Goal: Task Accomplishment & Management: Manage account settings

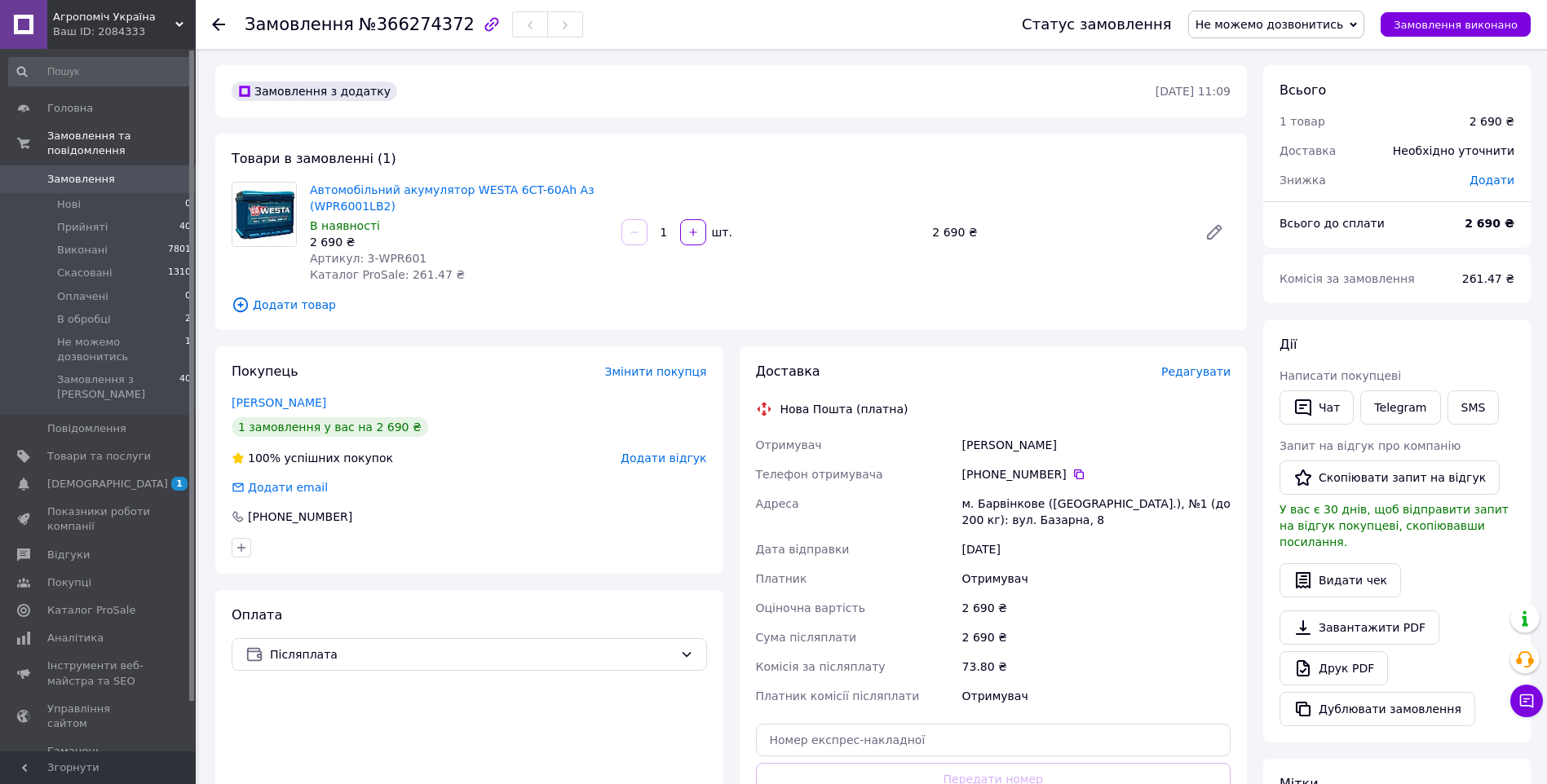
click at [96, 172] on span "Замовлення" at bounding box center [81, 180] width 67 height 15
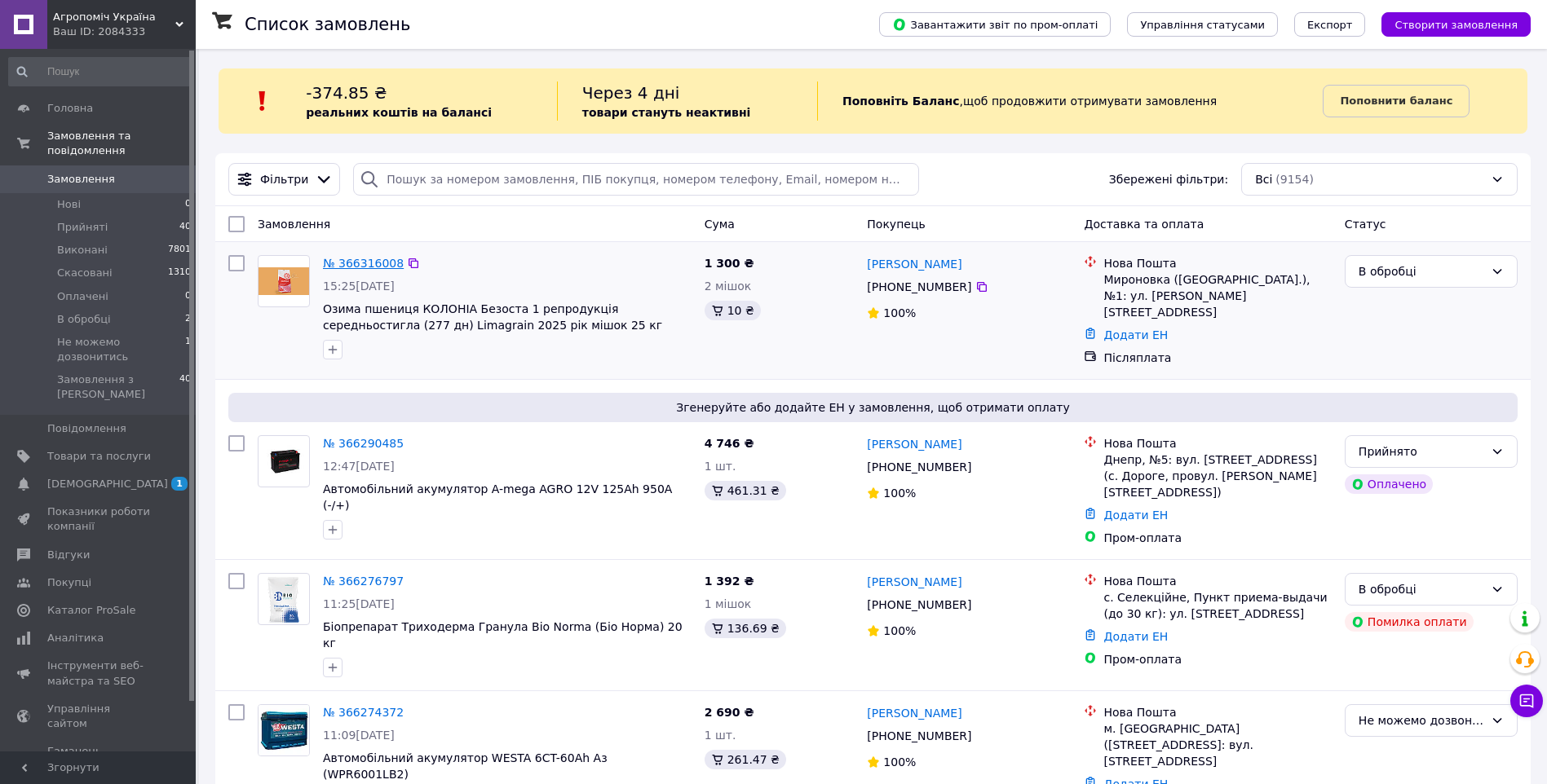
click at [354, 259] on link "№ 366316008" at bounding box center [363, 263] width 80 height 13
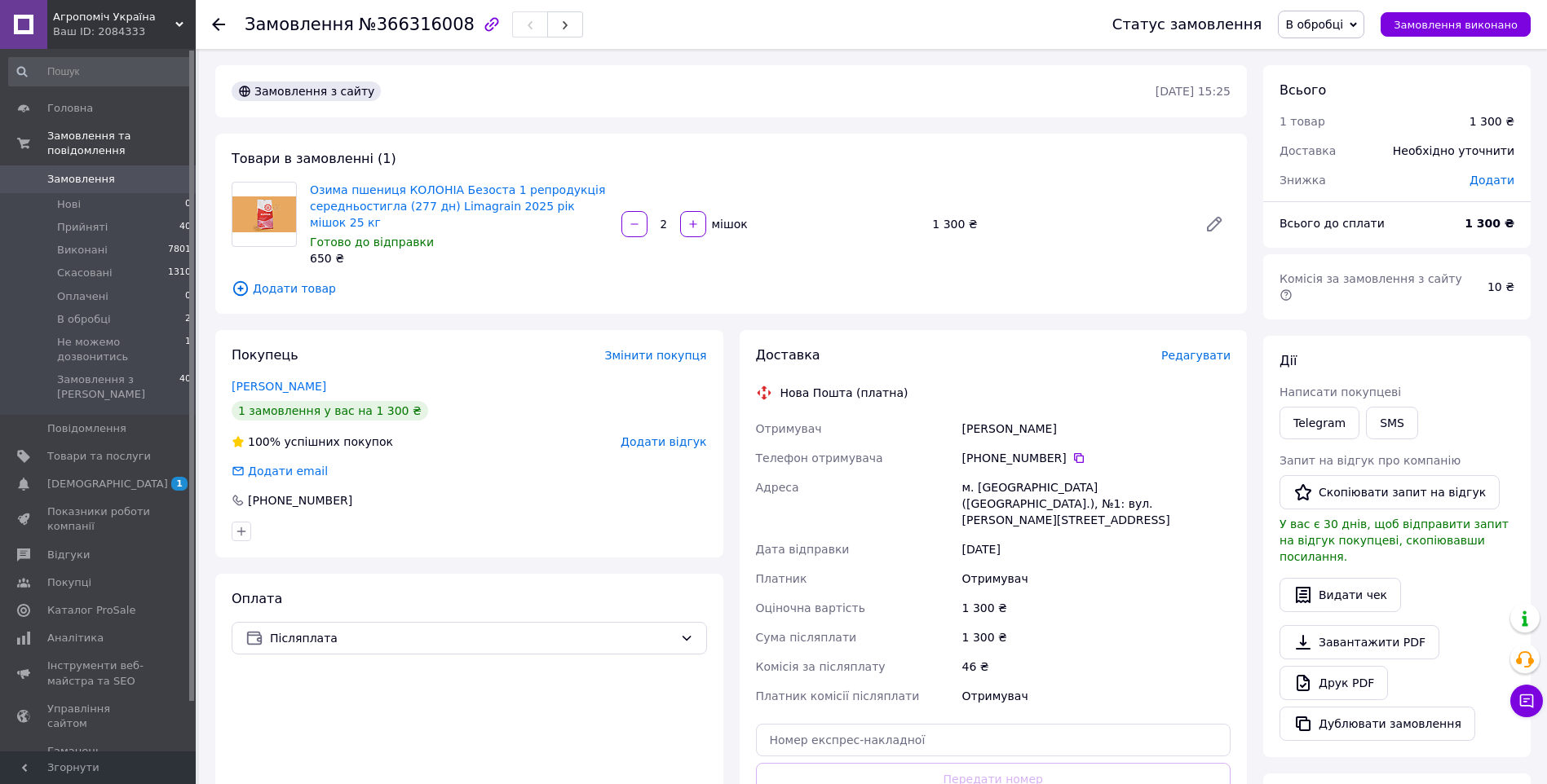
drag, startPoint x: 1065, startPoint y: 438, endPoint x: 1057, endPoint y: 456, distance: 19.7
click at [1072, 451] on icon at bounding box center [1078, 458] width 13 height 13
click at [809, 257] on div "Товари в замовленні (1) Озима пшениця КОЛОНІА Безоста 1 репродукція середньости…" at bounding box center [731, 224] width 1032 height 181
drag, startPoint x: 1325, startPoint y: 15, endPoint x: 1331, endPoint y: 42, distance: 27.7
click at [1325, 15] on span "В обробці" at bounding box center [1321, 25] width 87 height 27
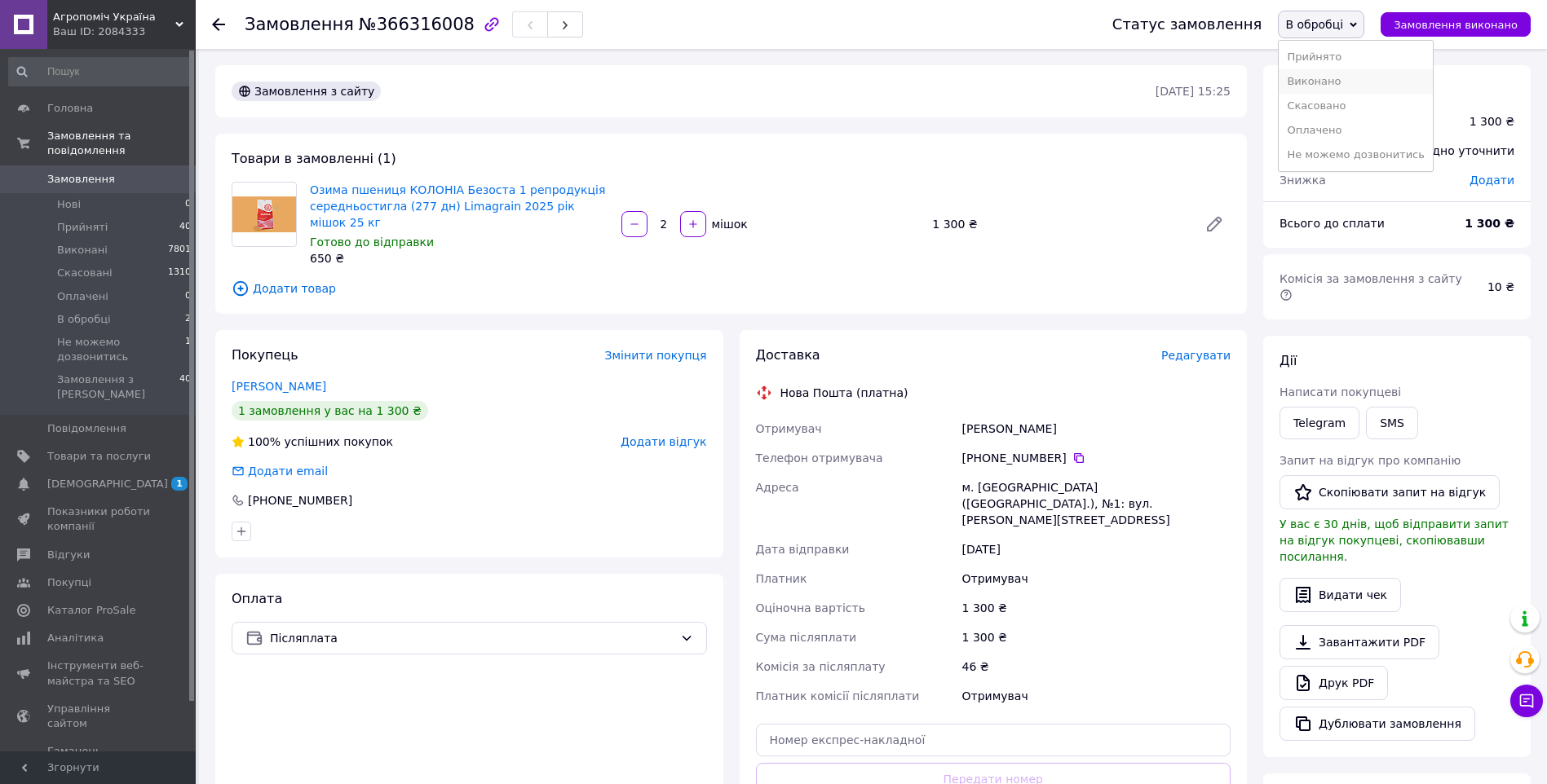
click at [1342, 86] on li "Виконано" at bounding box center [1355, 81] width 154 height 25
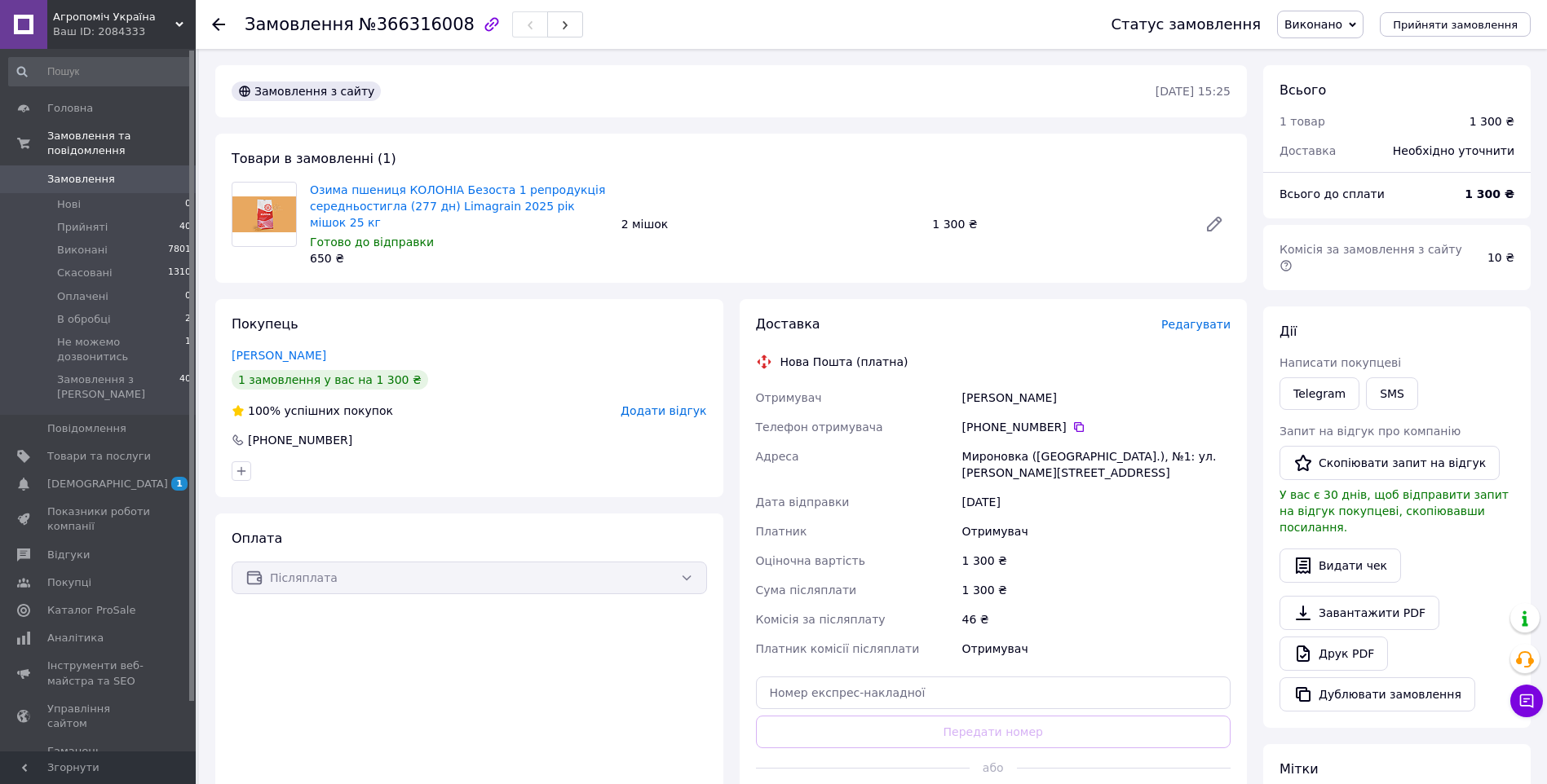
click at [526, 638] on div "Оплата Післяплата" at bounding box center [469, 675] width 508 height 324
click at [78, 172] on span "Замовлення" at bounding box center [81, 180] width 67 height 15
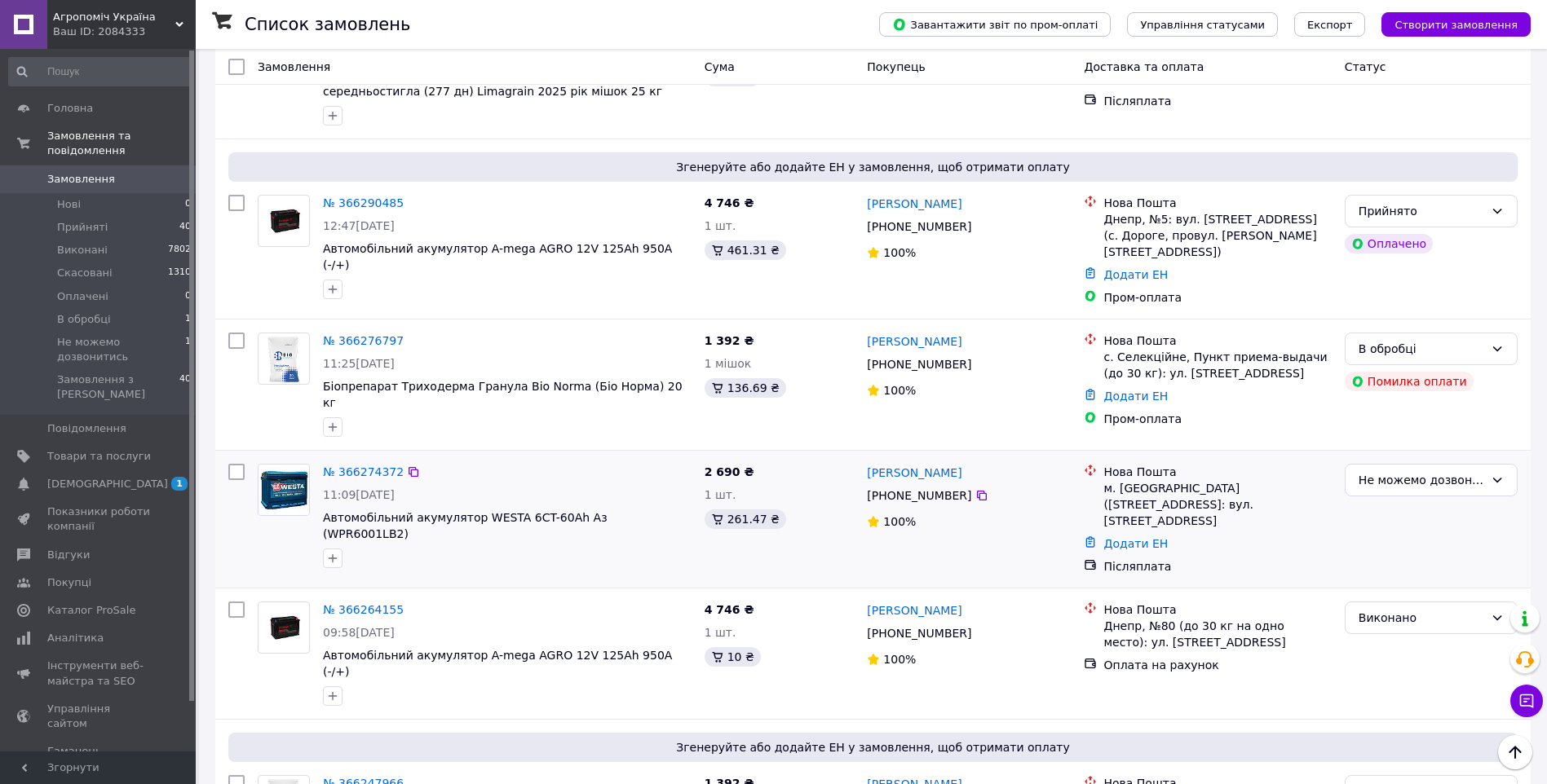
scroll to position [244, 0]
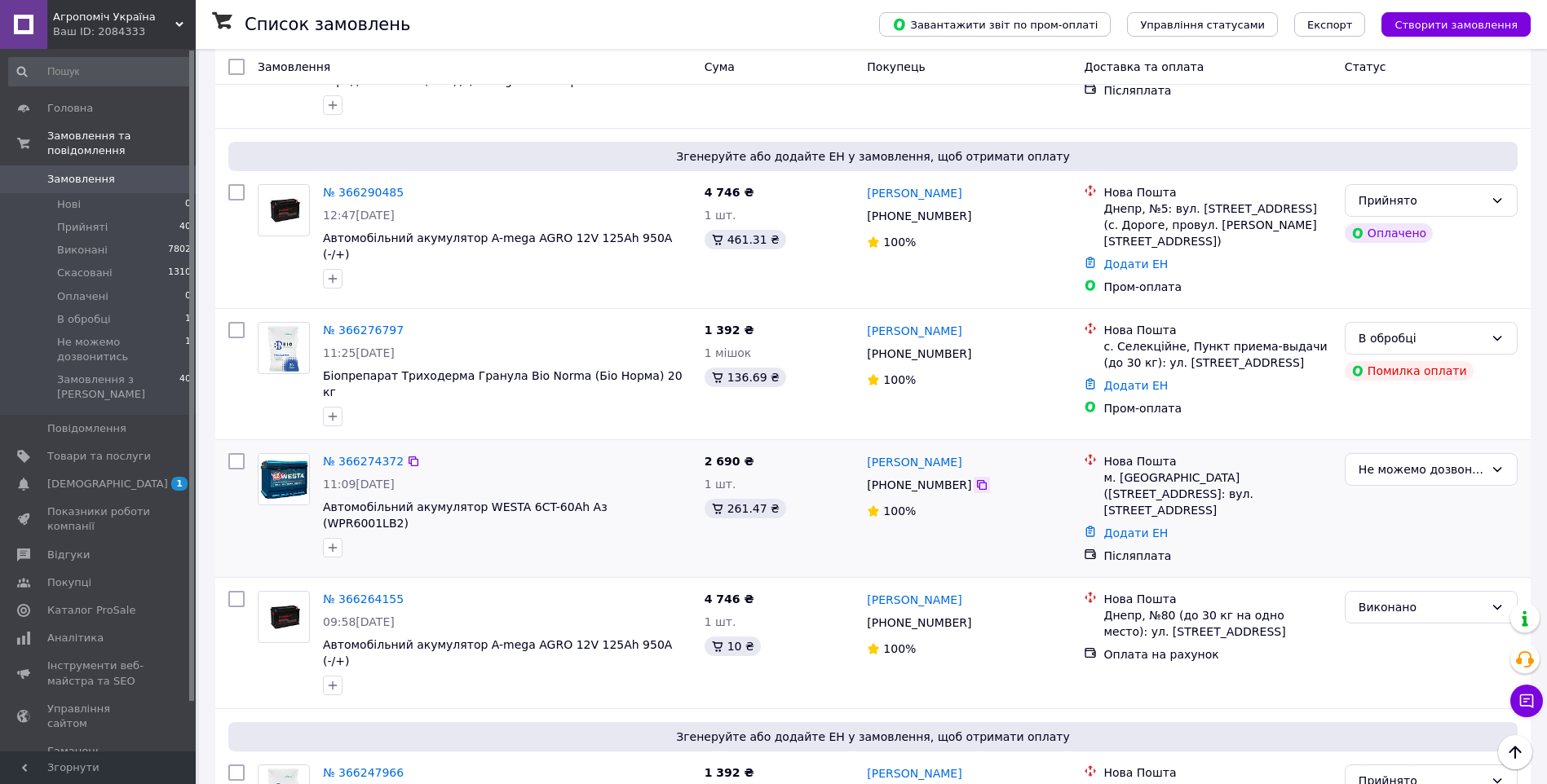
click at [977, 480] on icon at bounding box center [981, 484] width 10 height 10
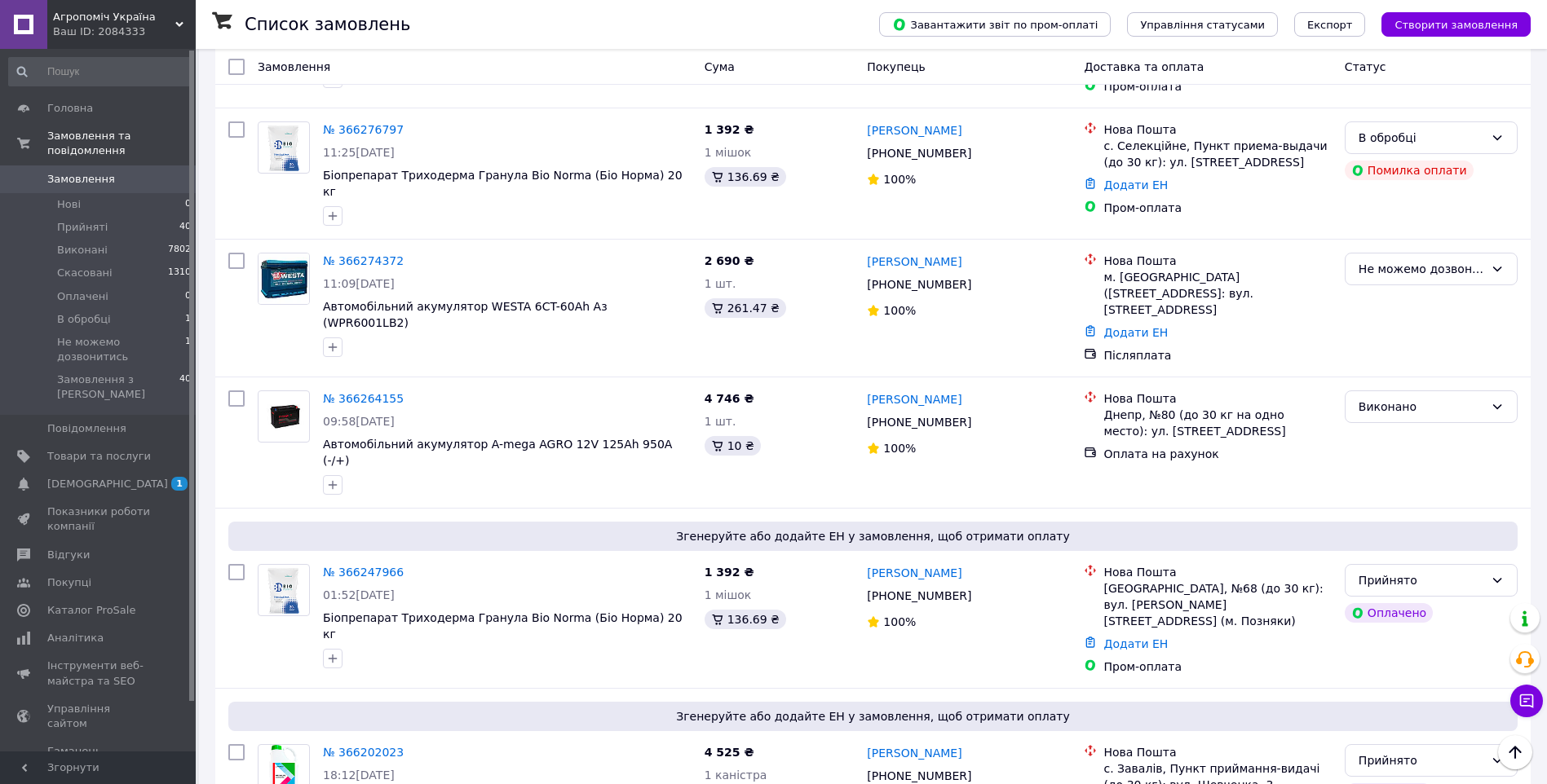
scroll to position [407, 0]
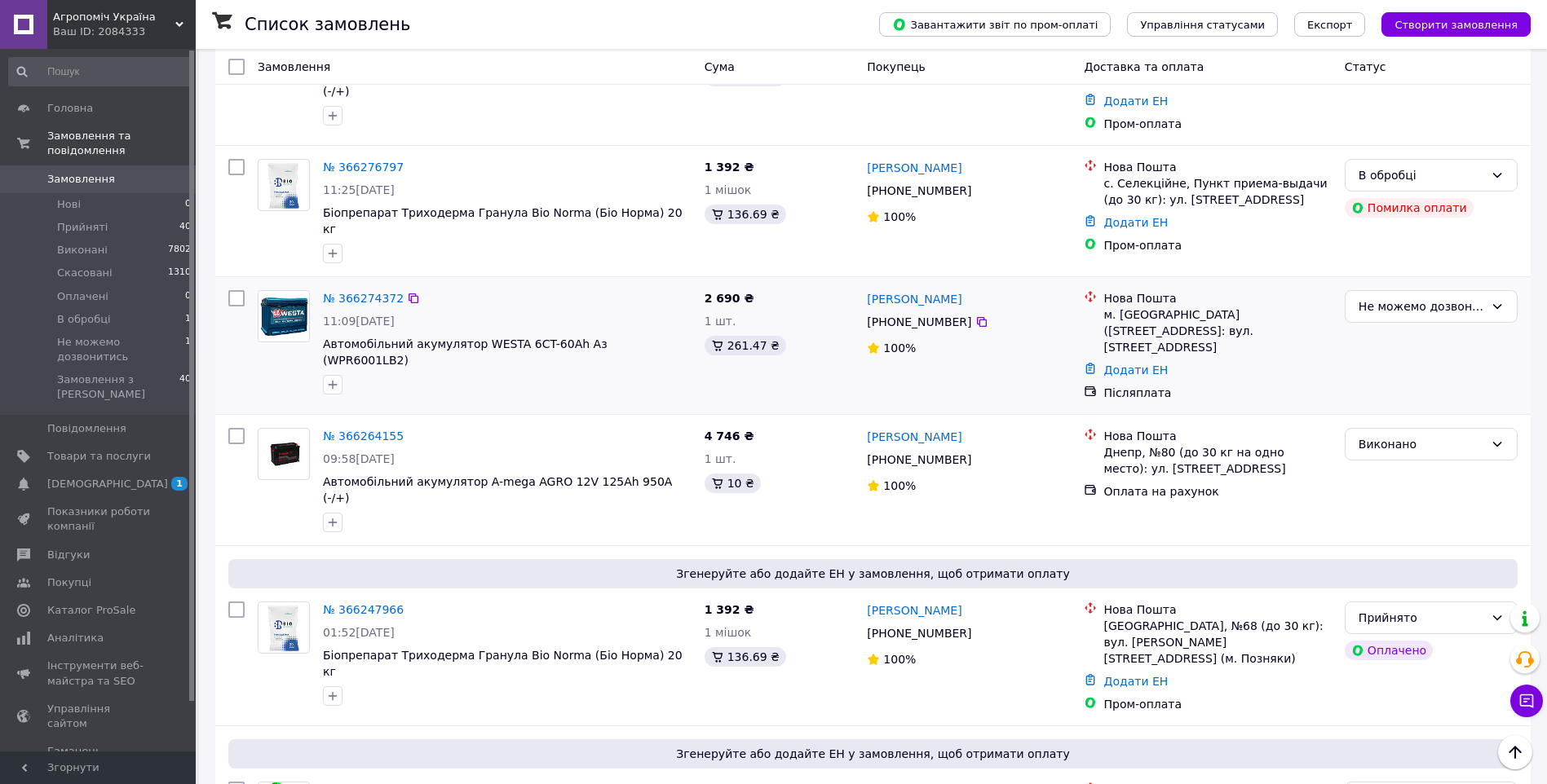
click at [834, 355] on div "2 690 ₴ 1 шт. 261.47 ₴" at bounding box center [779, 346] width 163 height 124
click at [977, 317] on icon at bounding box center [981, 322] width 10 height 10
drag, startPoint x: 664, startPoint y: 324, endPoint x: 321, endPoint y: 320, distance: 343.0
click at [321, 320] on div "№ 366274372 11:09, 12.10.2025 Автомобільний акумулятор WESTA 6CT-60Аh Аз (WPR60…" at bounding box center [507, 342] width 381 height 118
copy span "Автомобільний акумулятор WESTA 6CT-60Аh Аз (WPR6001LB2)"
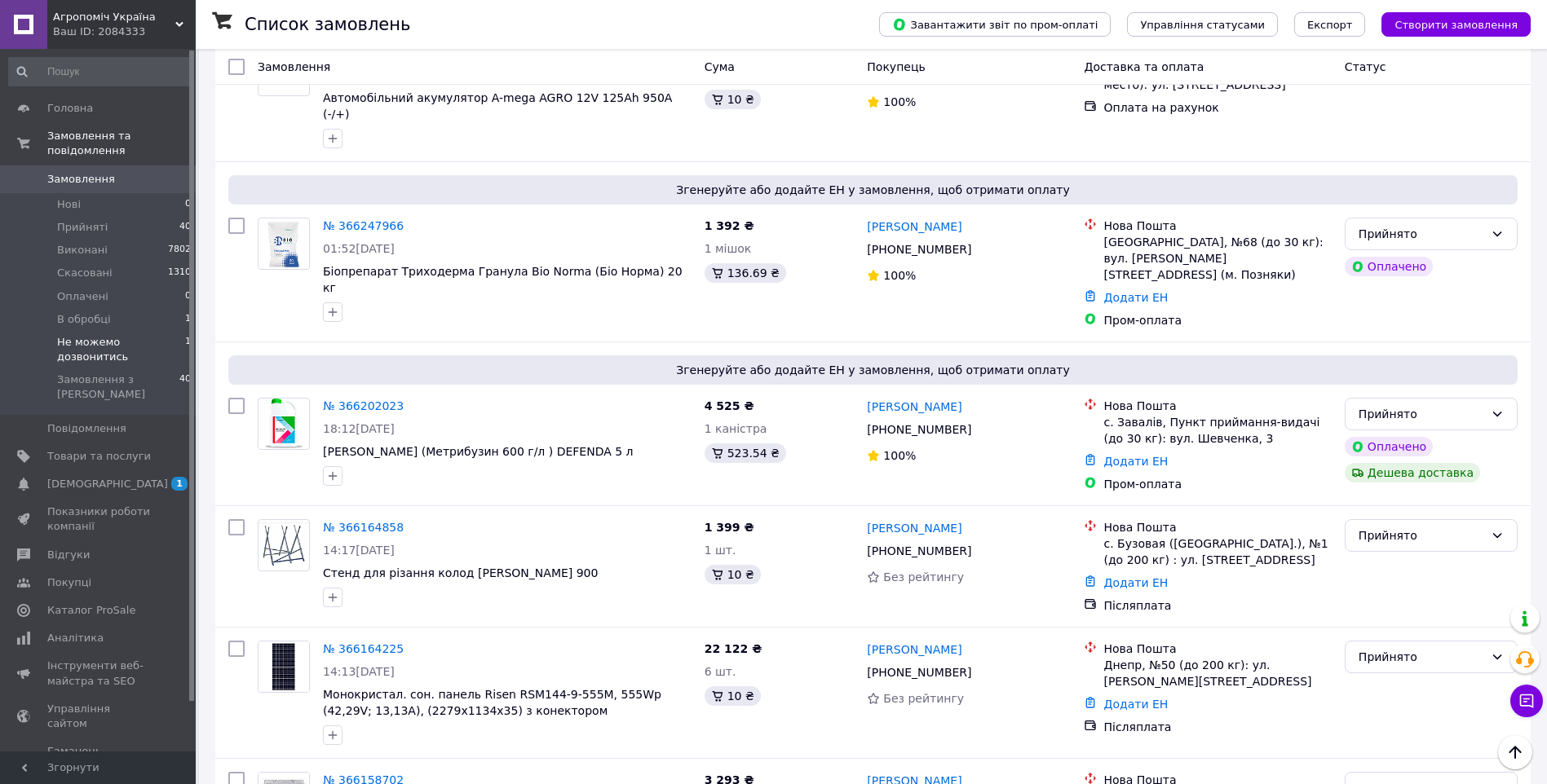
scroll to position [815, 0]
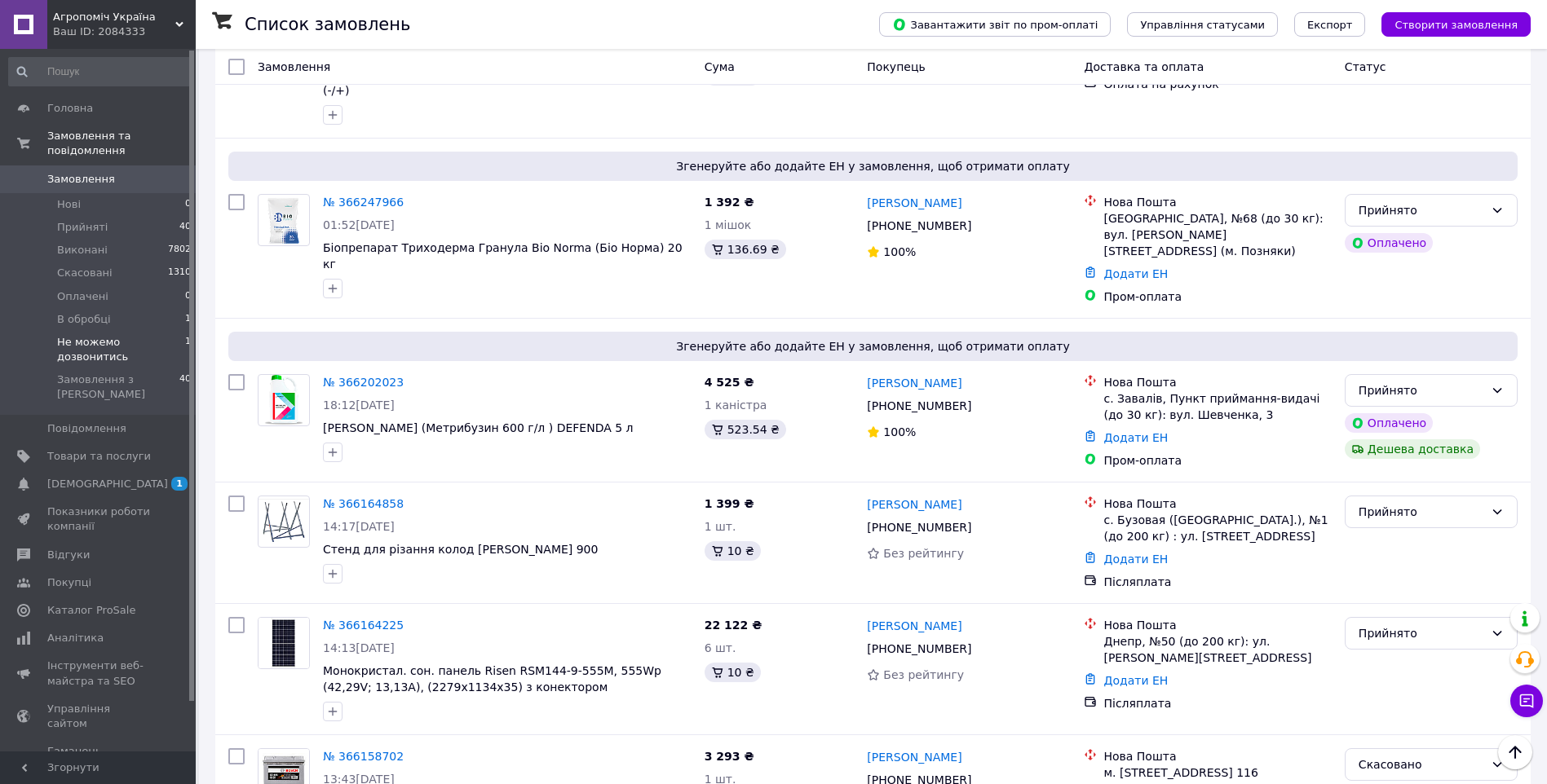
click at [120, 335] on span "Не можемо дозвонитись" at bounding box center [121, 349] width 128 height 29
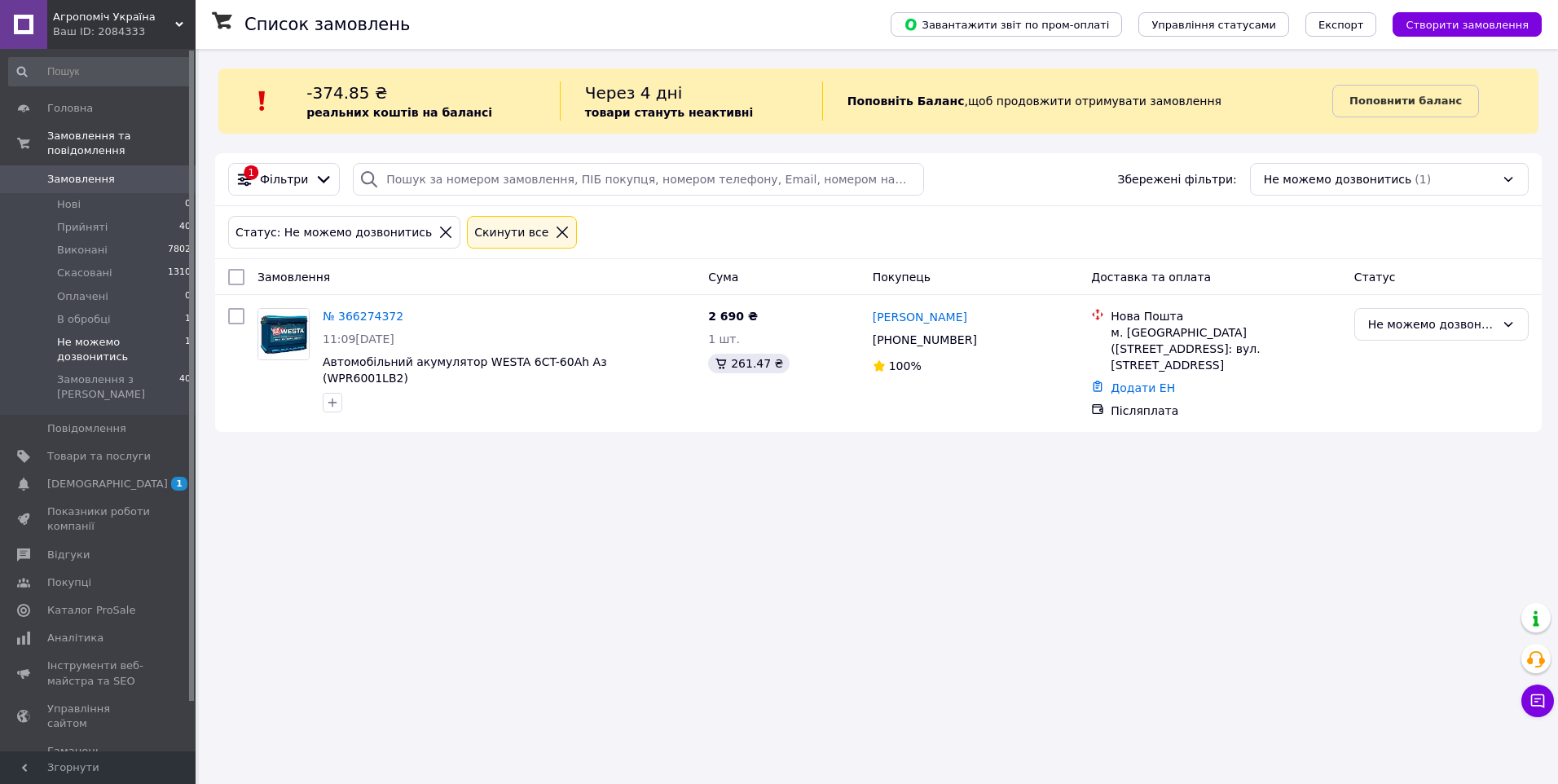
click at [91, 22] on span "Агропоміч Україна" at bounding box center [114, 17] width 122 height 15
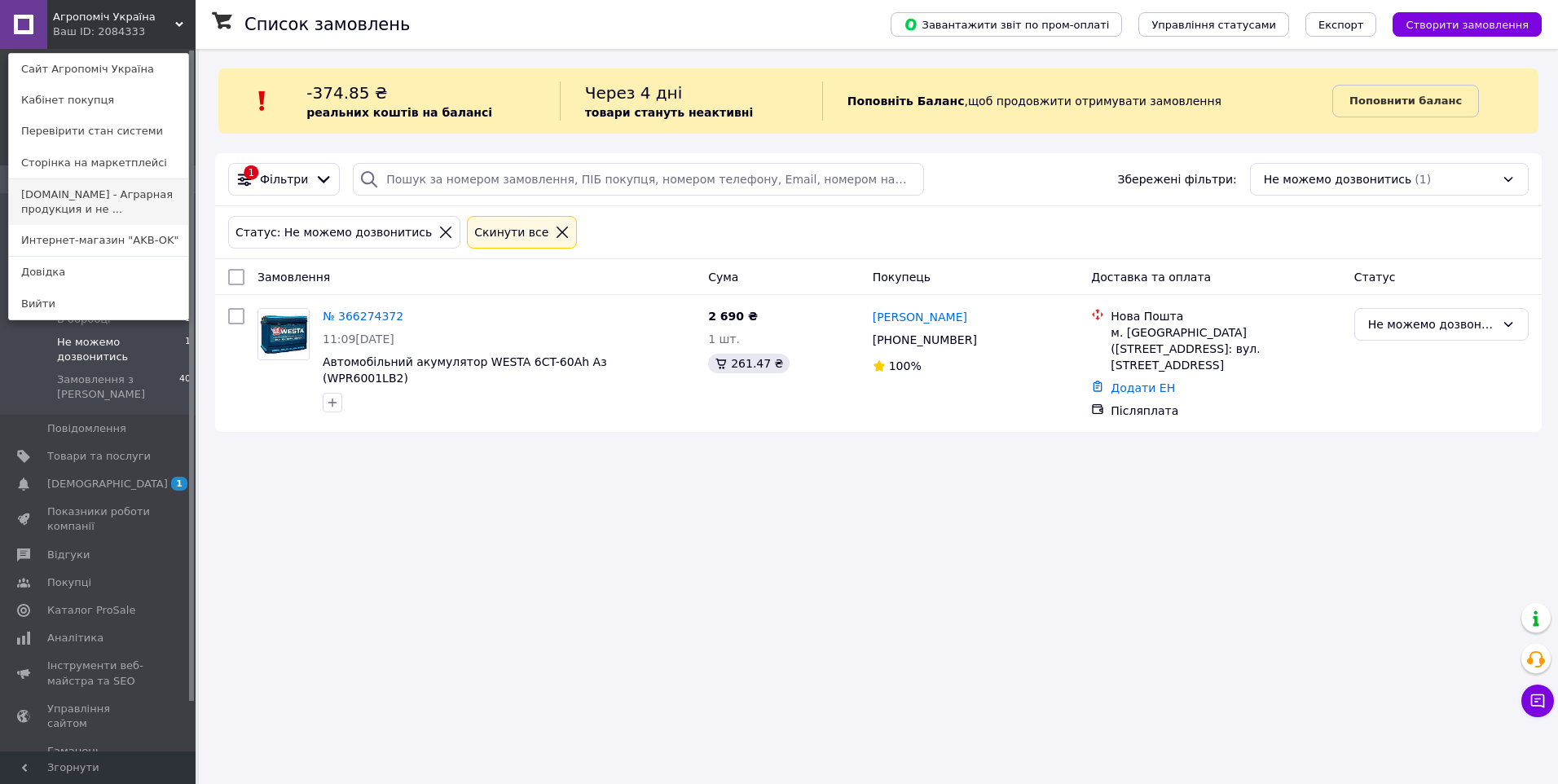
click at [71, 195] on link "[DOMAIN_NAME] - Аграрная продукция и не ..." at bounding box center [98, 202] width 180 height 46
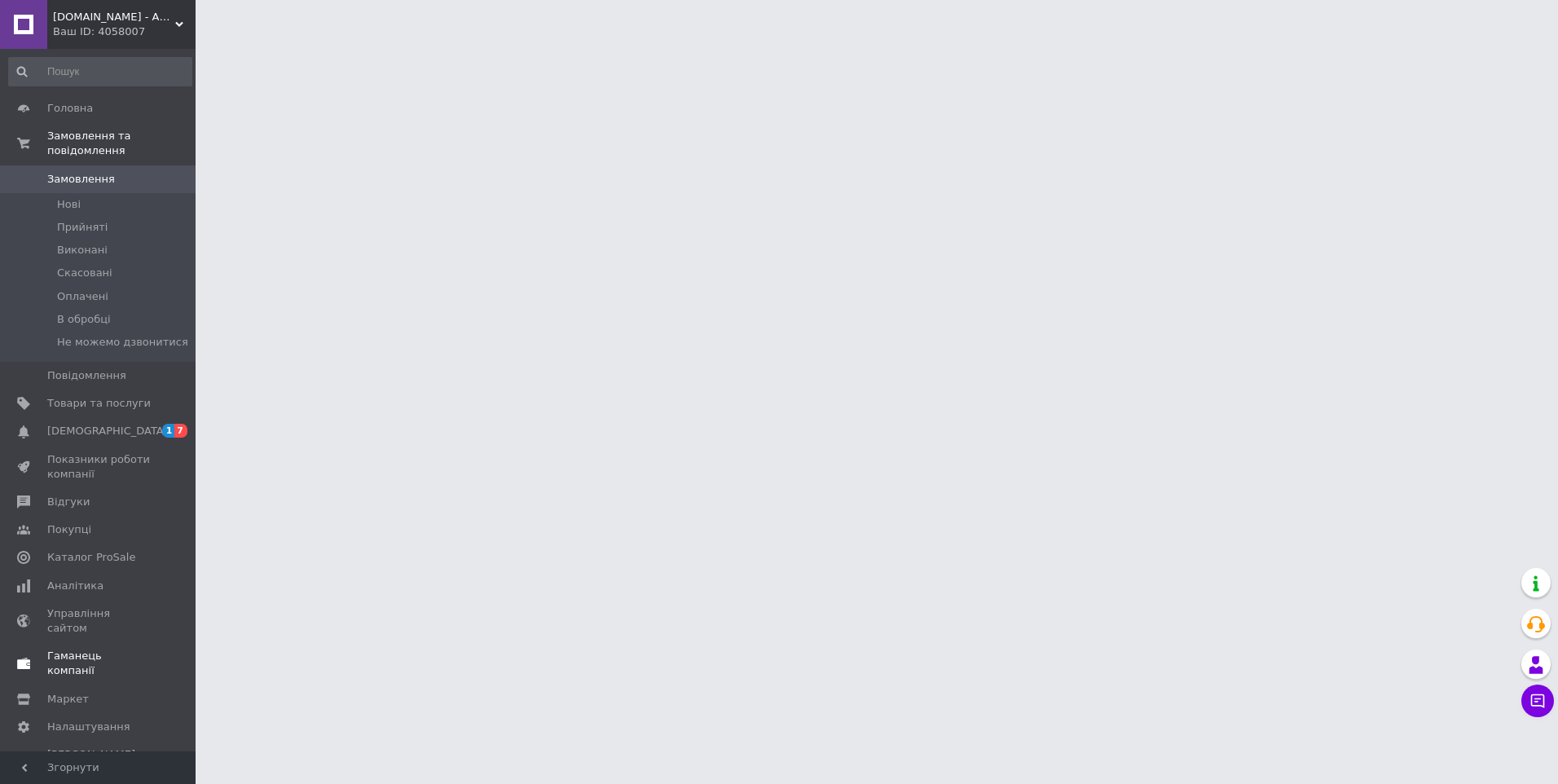
click at [96, 424] on span "[DEMOGRAPHIC_DATA]" at bounding box center [108, 431] width 120 height 15
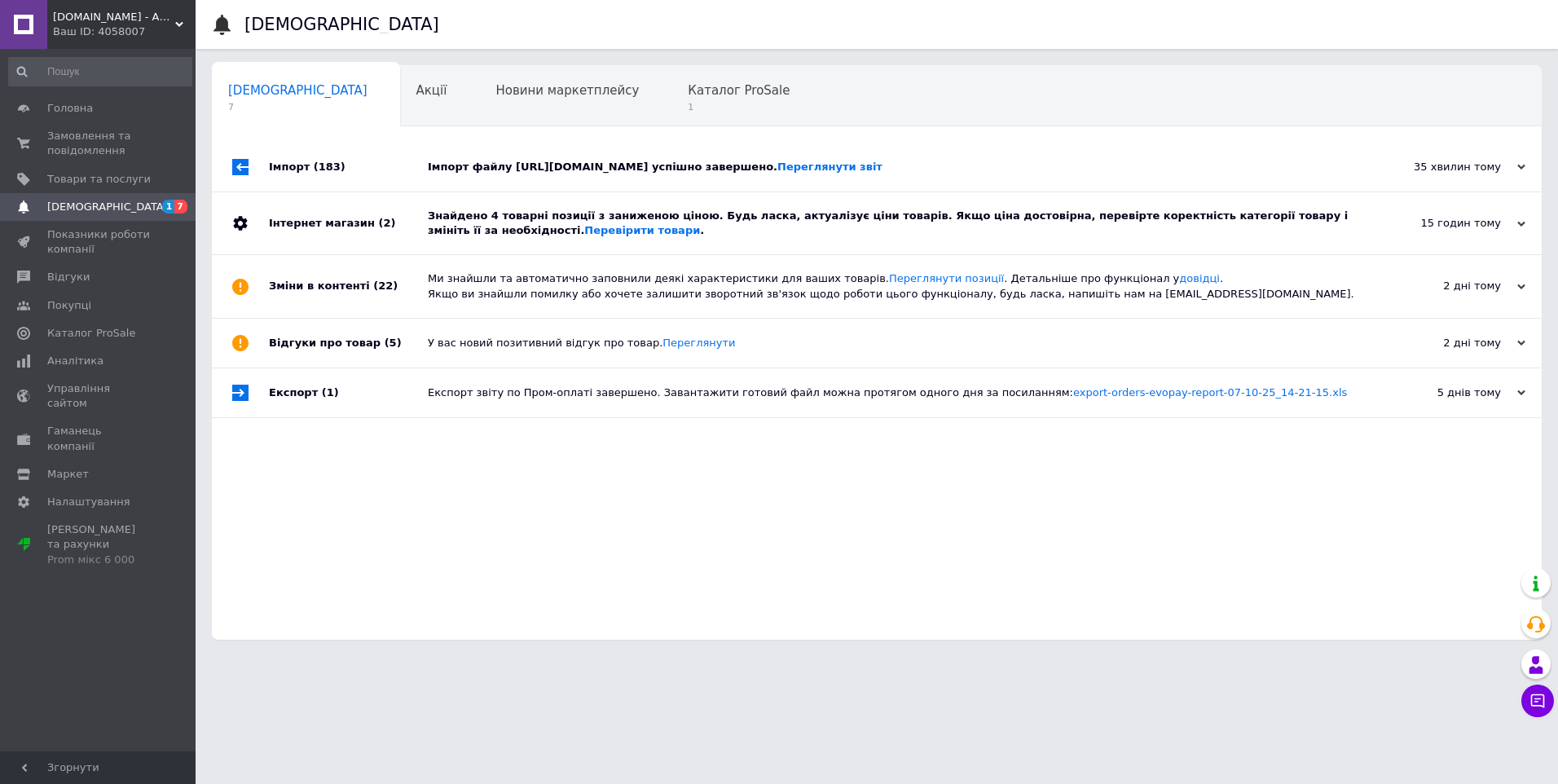
click at [589, 174] on div "Імпорт файлу https://agropomich.com.ua/products_feed.xml?hash_tag=6ab20c0fc5388…" at bounding box center [894, 167] width 934 height 15
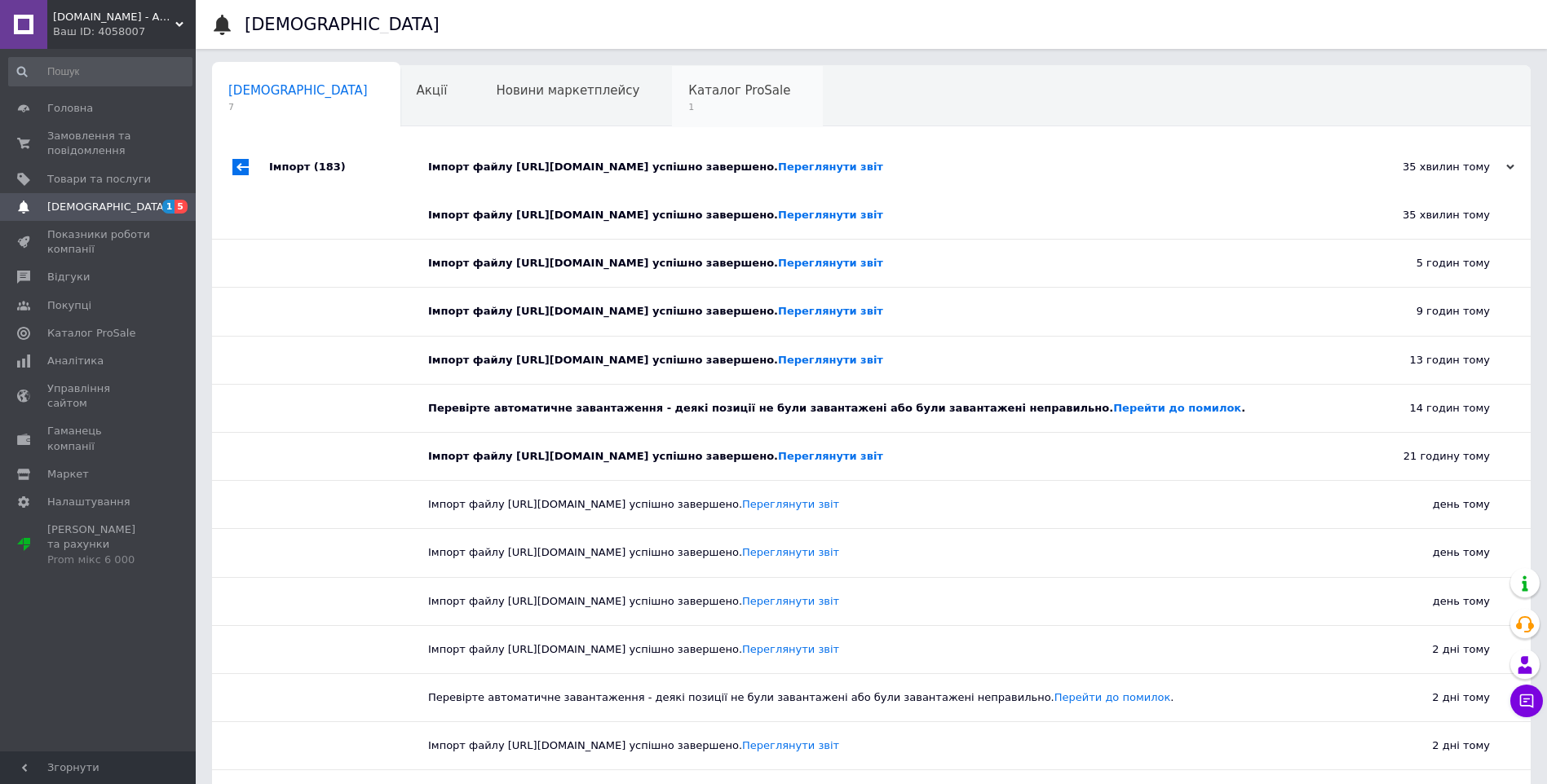
click at [688, 106] on span "1" at bounding box center [739, 107] width 102 height 12
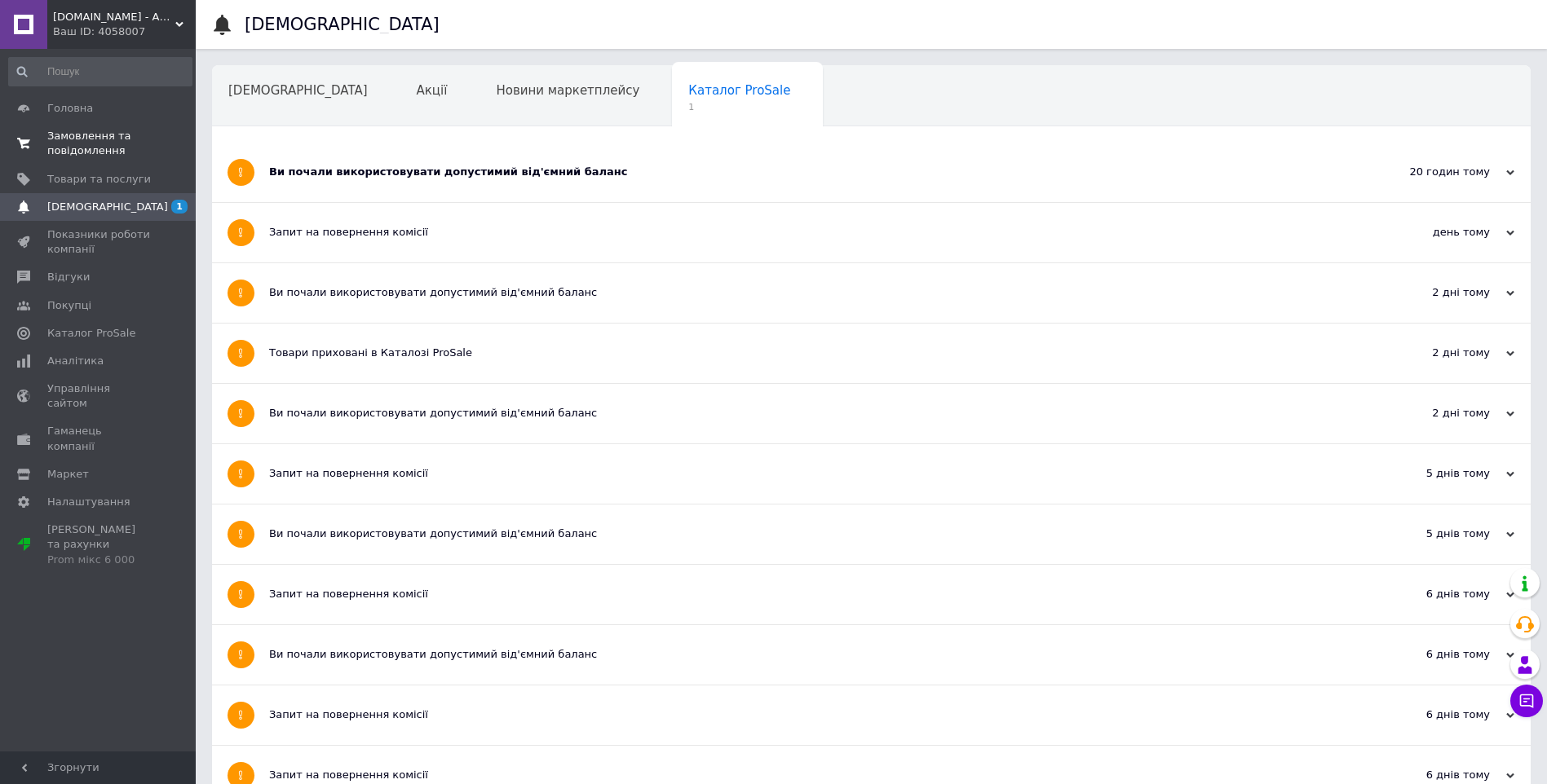
click at [89, 137] on span "Замовлення та повідомлення" at bounding box center [99, 143] width 104 height 29
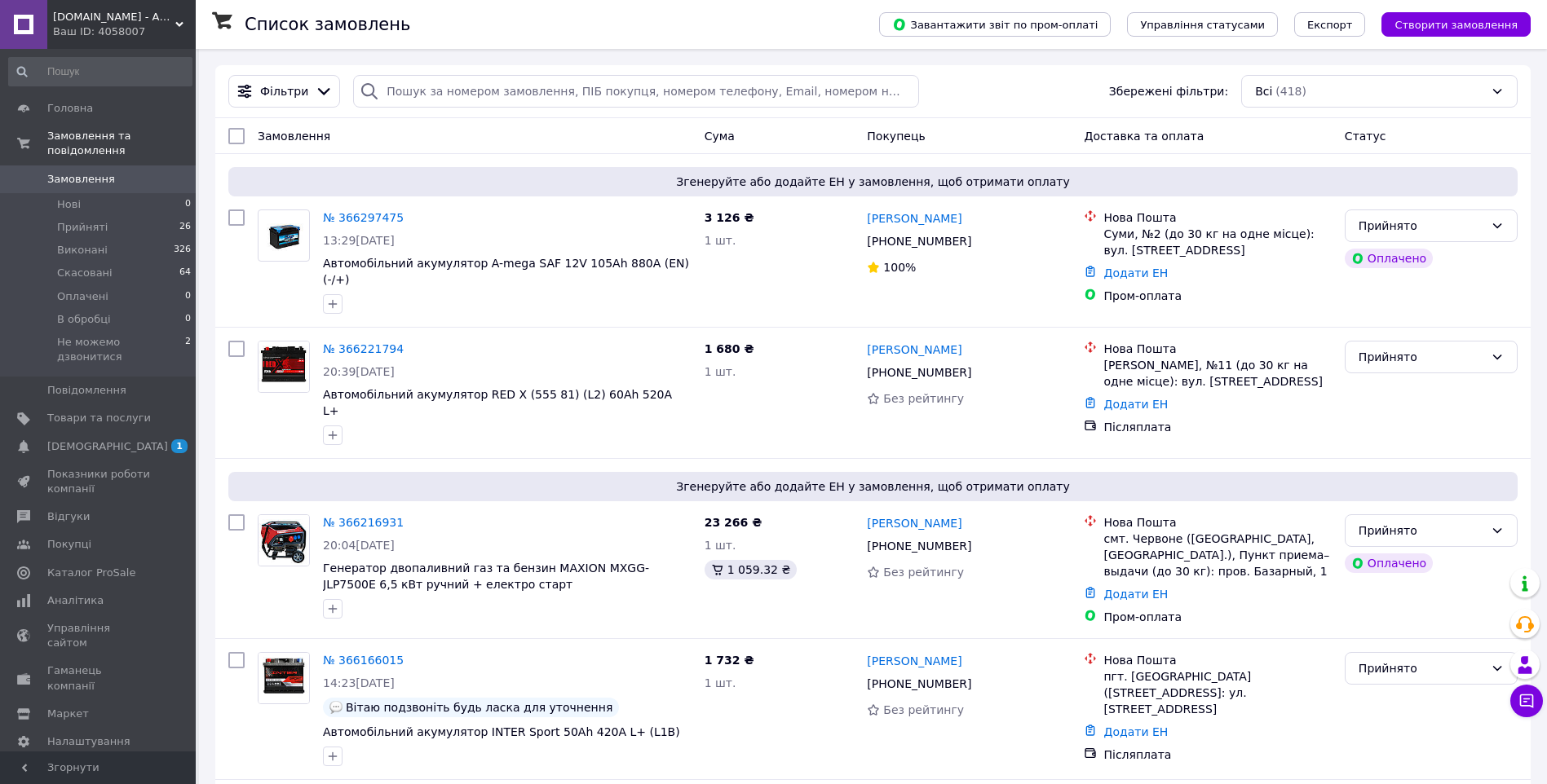
drag, startPoint x: 131, startPoint y: 323, endPoint x: 190, endPoint y: 335, distance: 60.2
click at [131, 335] on span "Не можемо дзвонитися" at bounding box center [121, 349] width 128 height 29
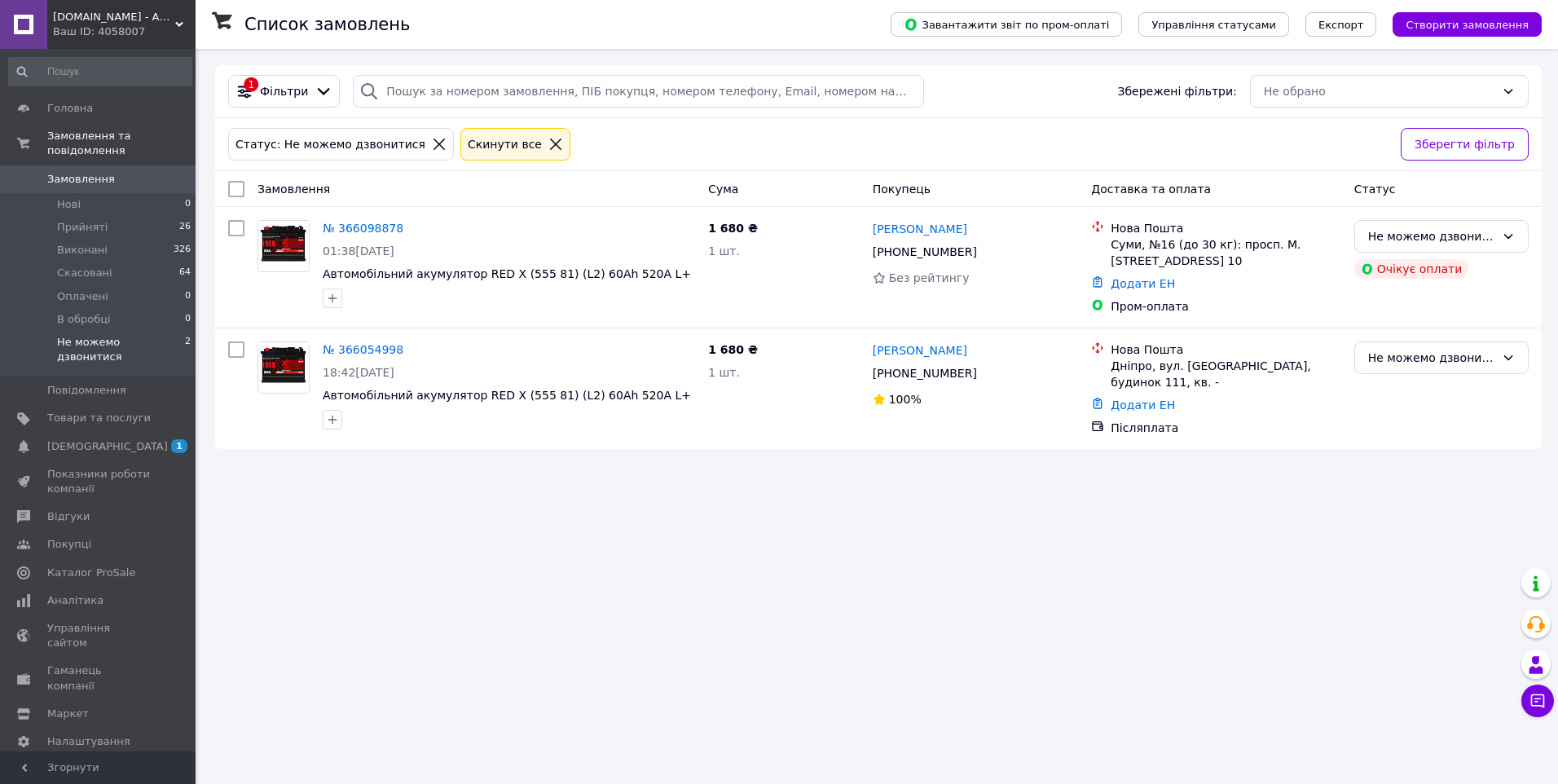
click at [68, 28] on div "Ваш ID: 4058007" at bounding box center [124, 32] width 142 height 15
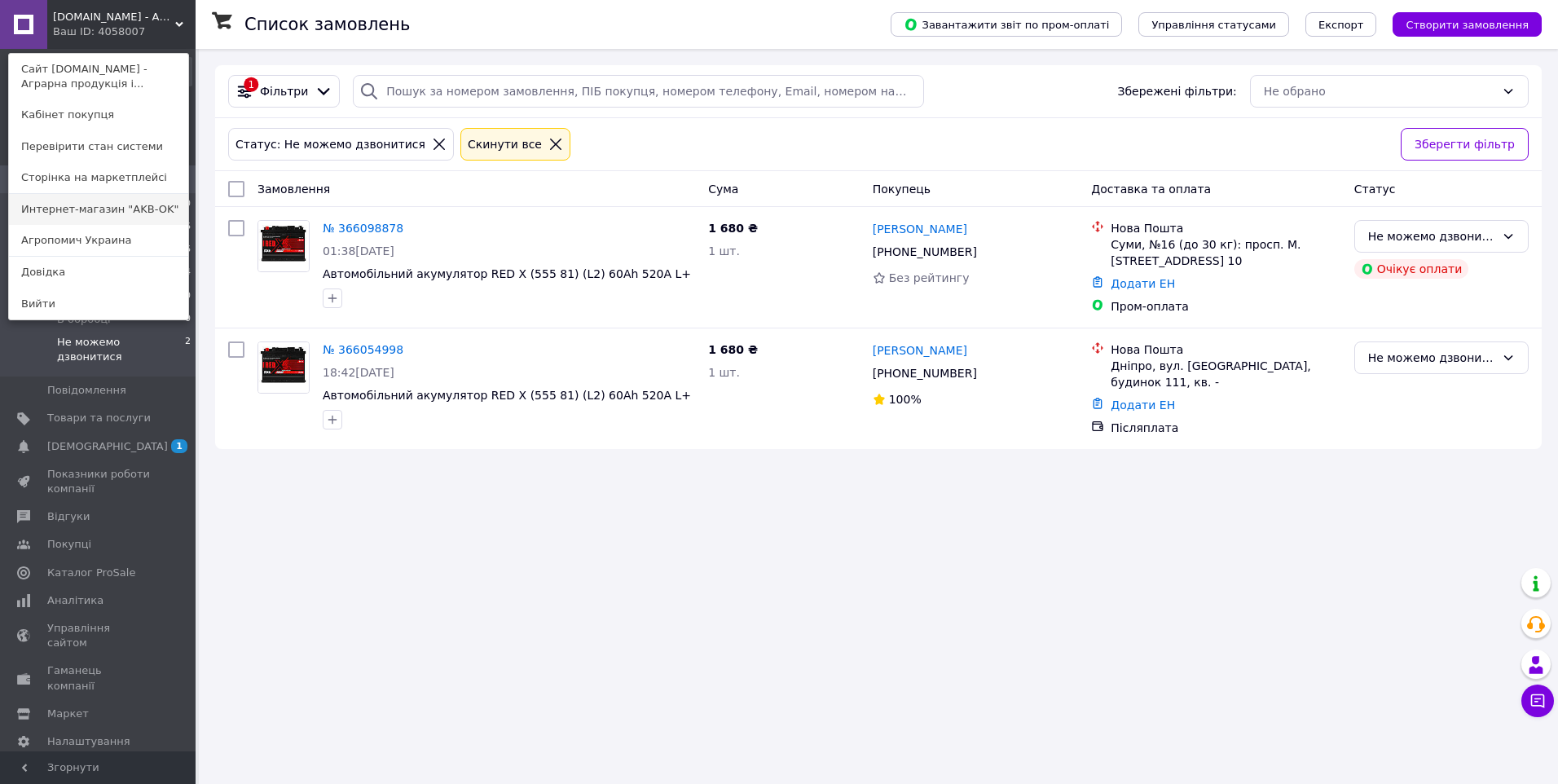
click at [99, 211] on link "Интернет-магазин "AKB-OK"" at bounding box center [98, 210] width 180 height 31
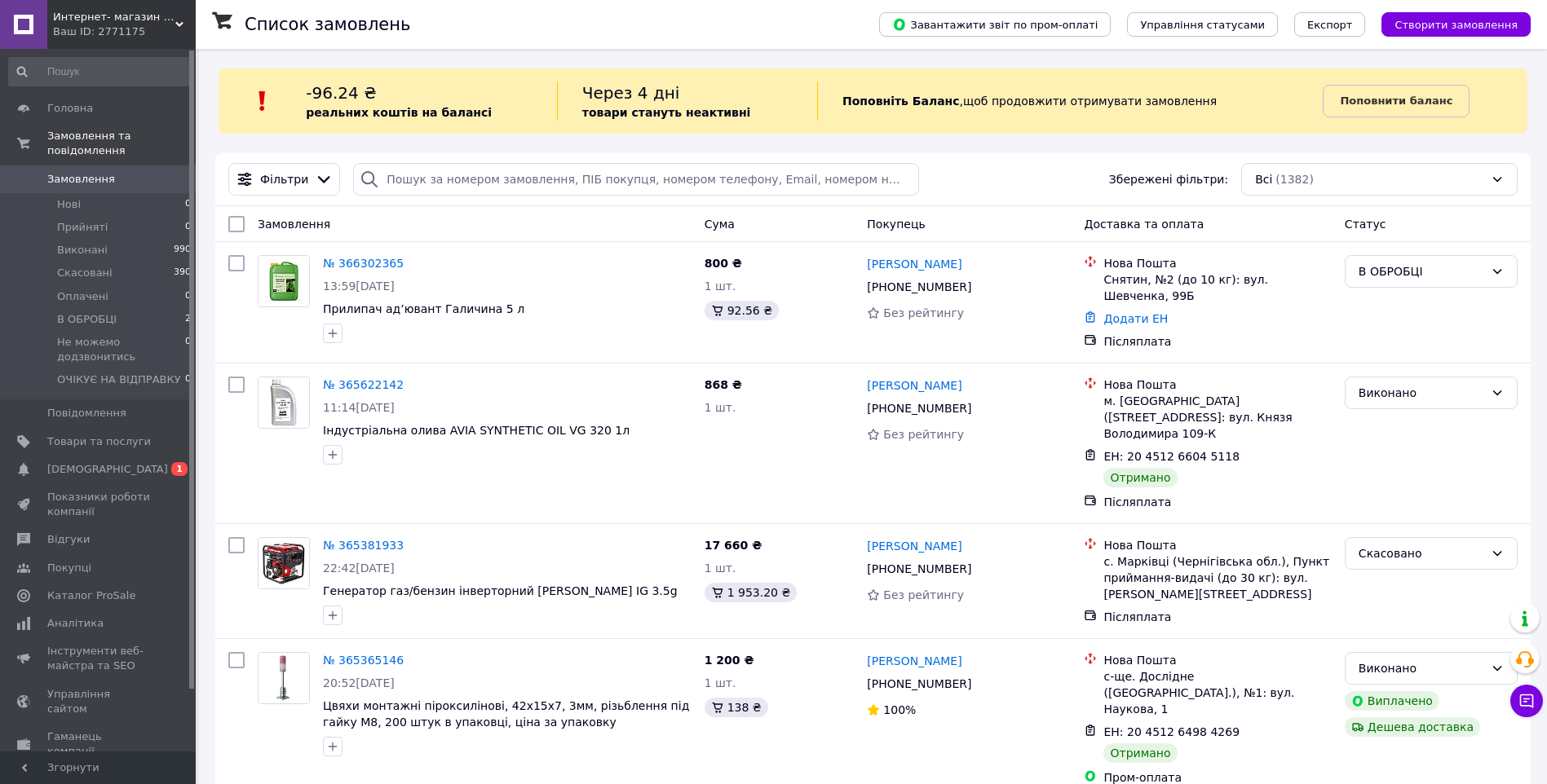
click at [115, 26] on div "Ваш ID: 2771175" at bounding box center [124, 32] width 142 height 15
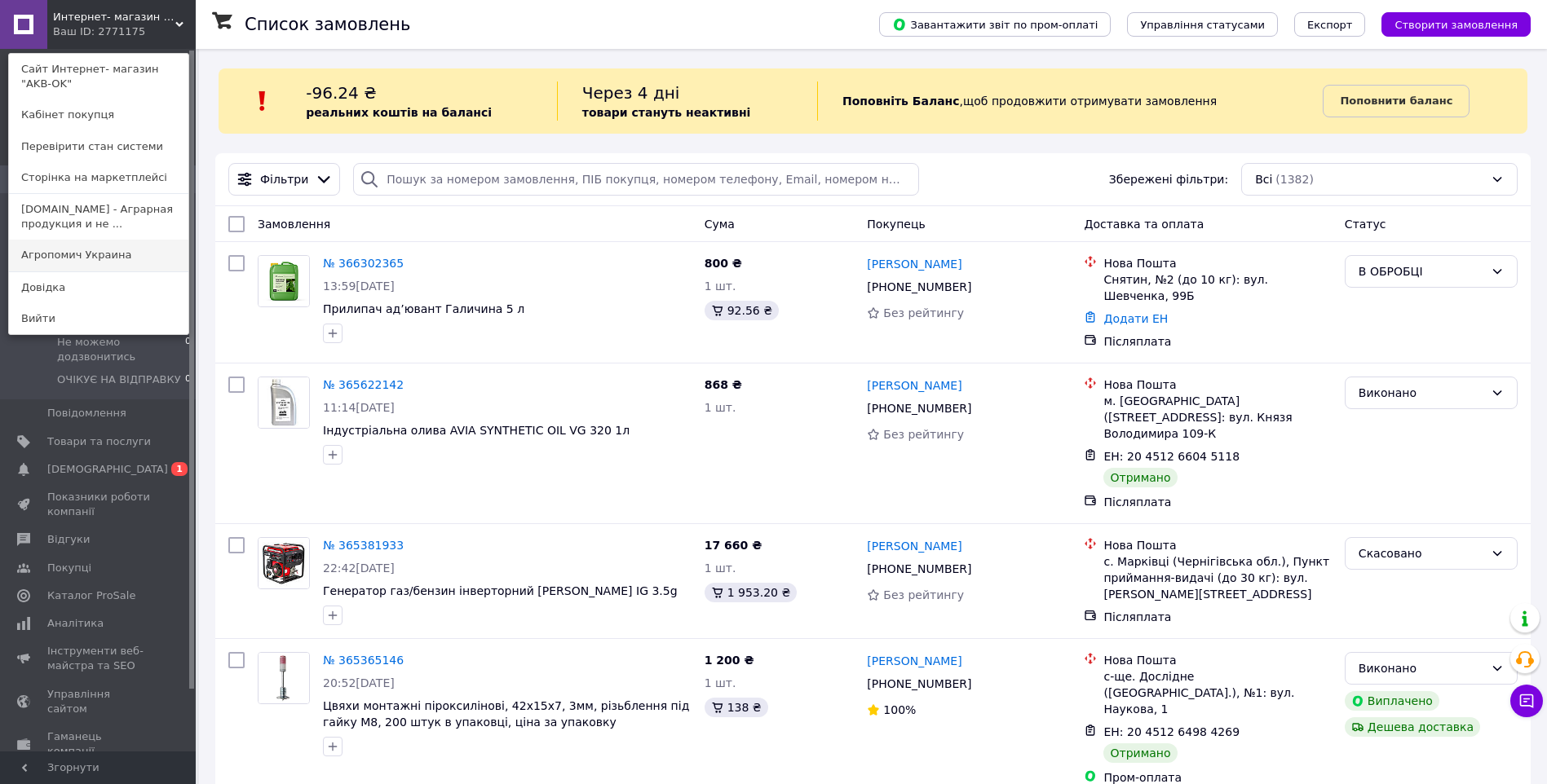
click at [100, 257] on link "Агропомич Украина" at bounding box center [99, 255] width 180 height 31
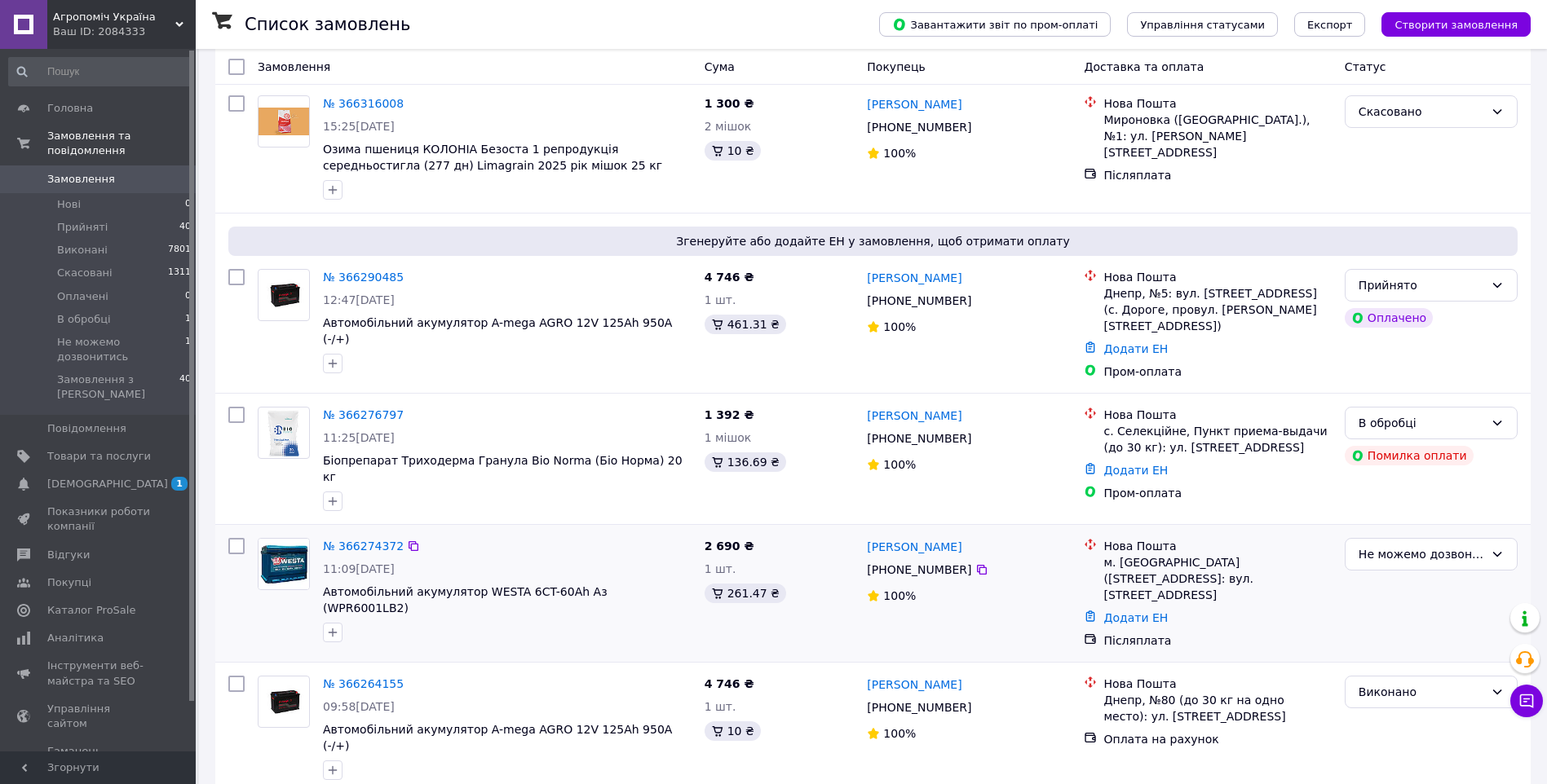
scroll to position [163, 0]
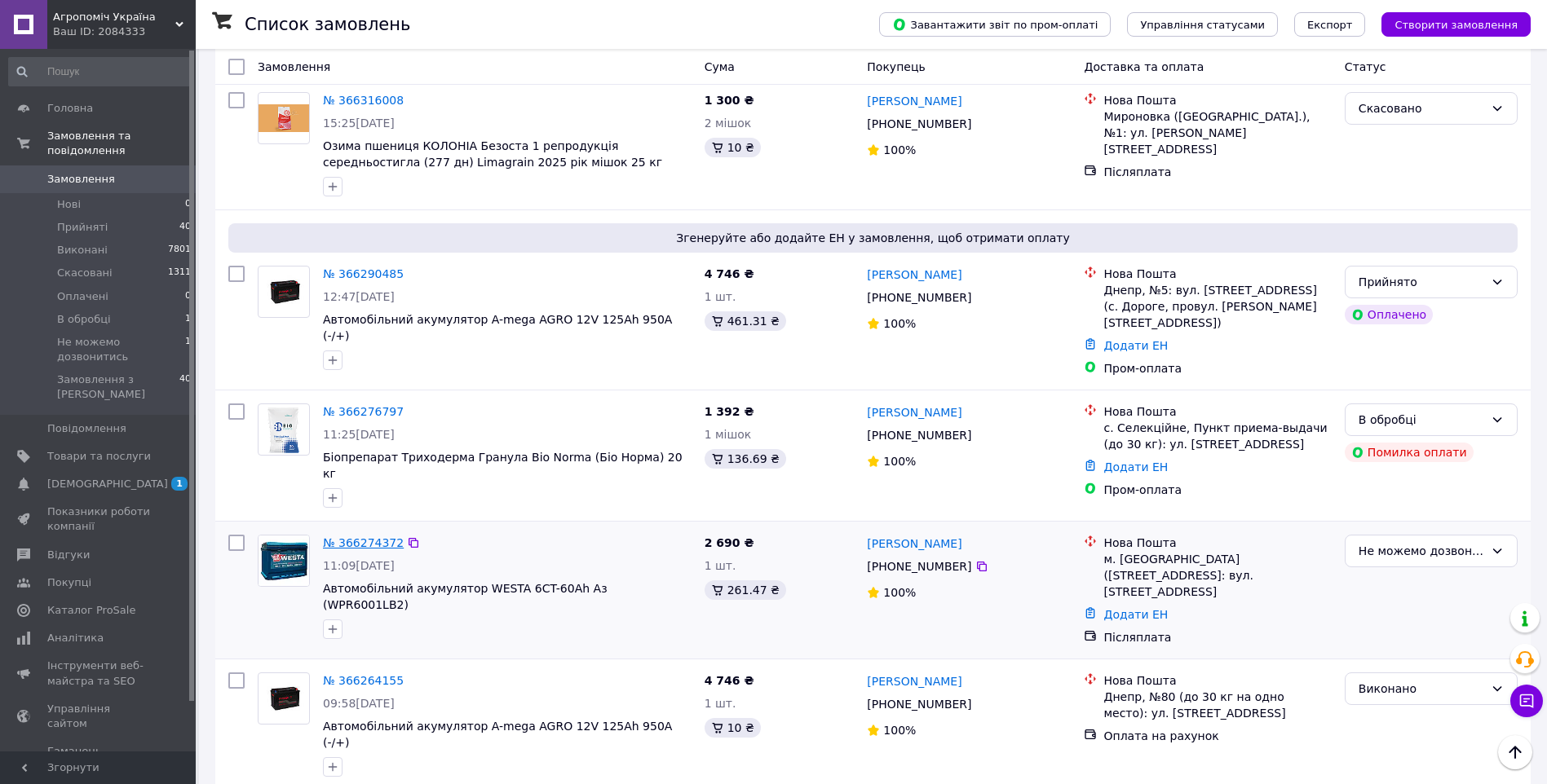
click at [341, 536] on link "№ 366274372" at bounding box center [363, 542] width 80 height 13
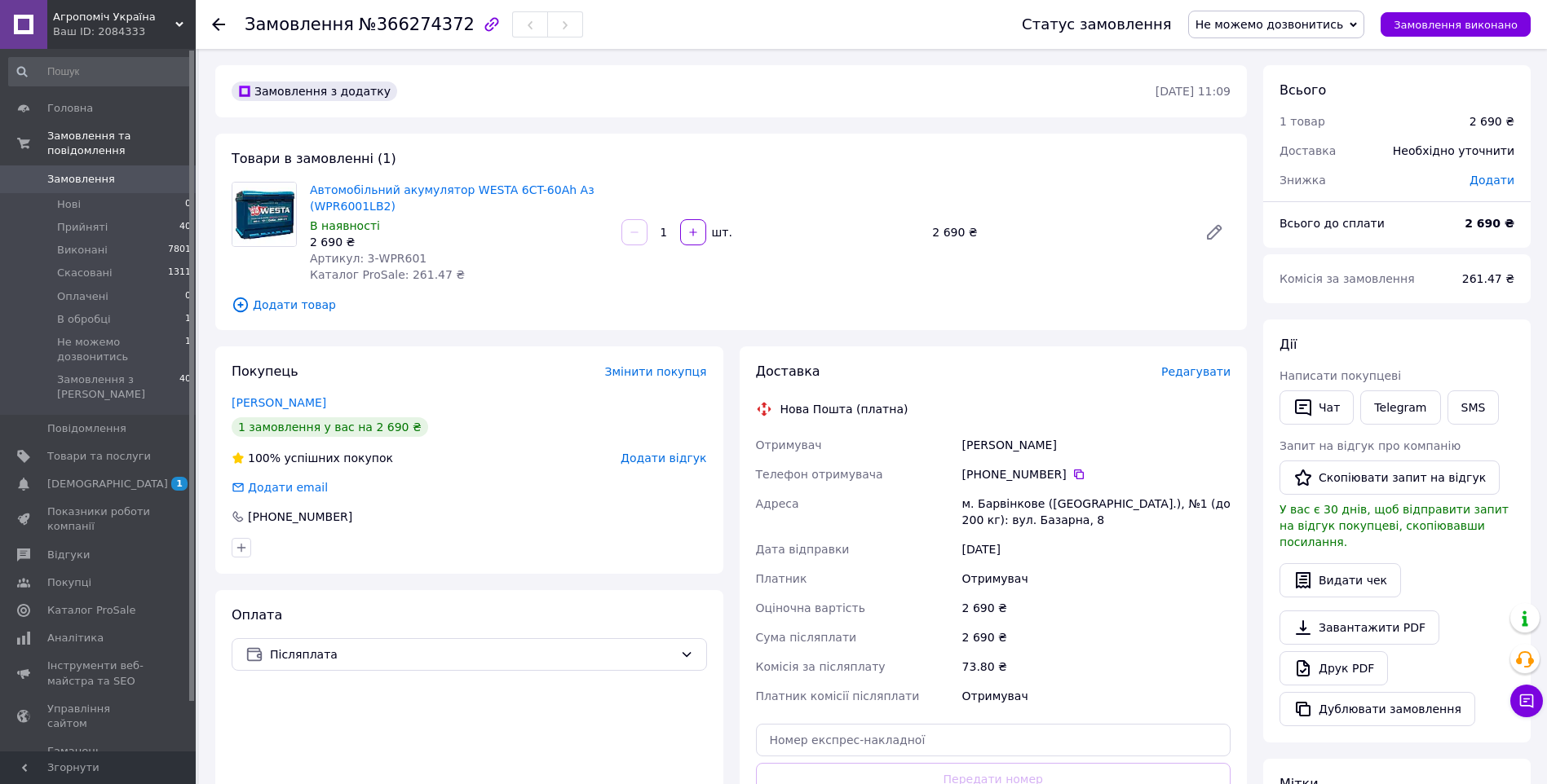
click at [1262, 24] on span "Не можемо дозвонитись" at bounding box center [1269, 25] width 148 height 13
click at [1278, 51] on li "Прийнято" at bounding box center [1275, 57] width 174 height 25
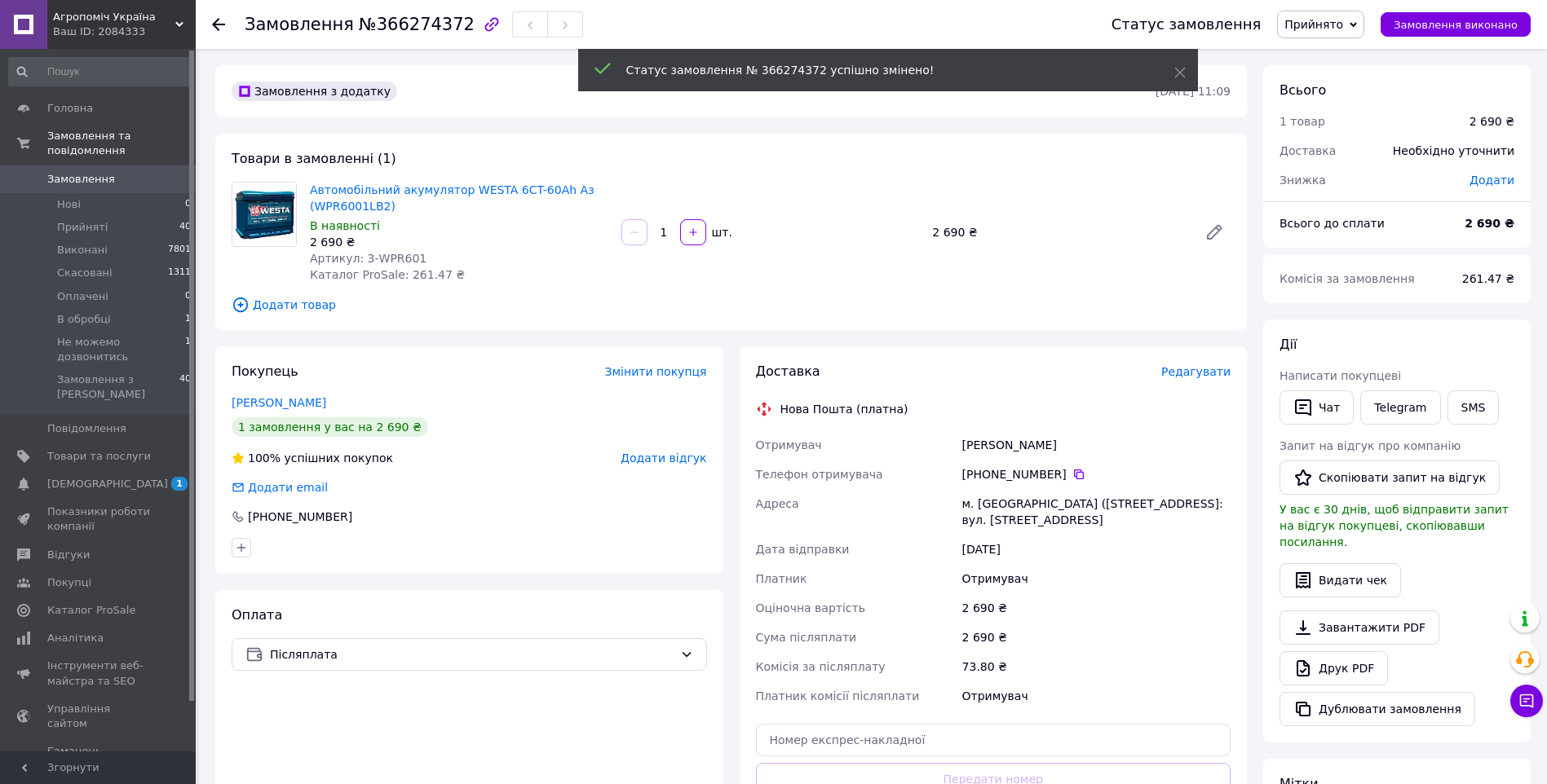
drag, startPoint x: 1020, startPoint y: 444, endPoint x: 960, endPoint y: 445, distance: 60.0
click at [960, 445] on div "Горохова Надія" at bounding box center [1095, 445] width 275 height 29
copy div "Горохова Надія"
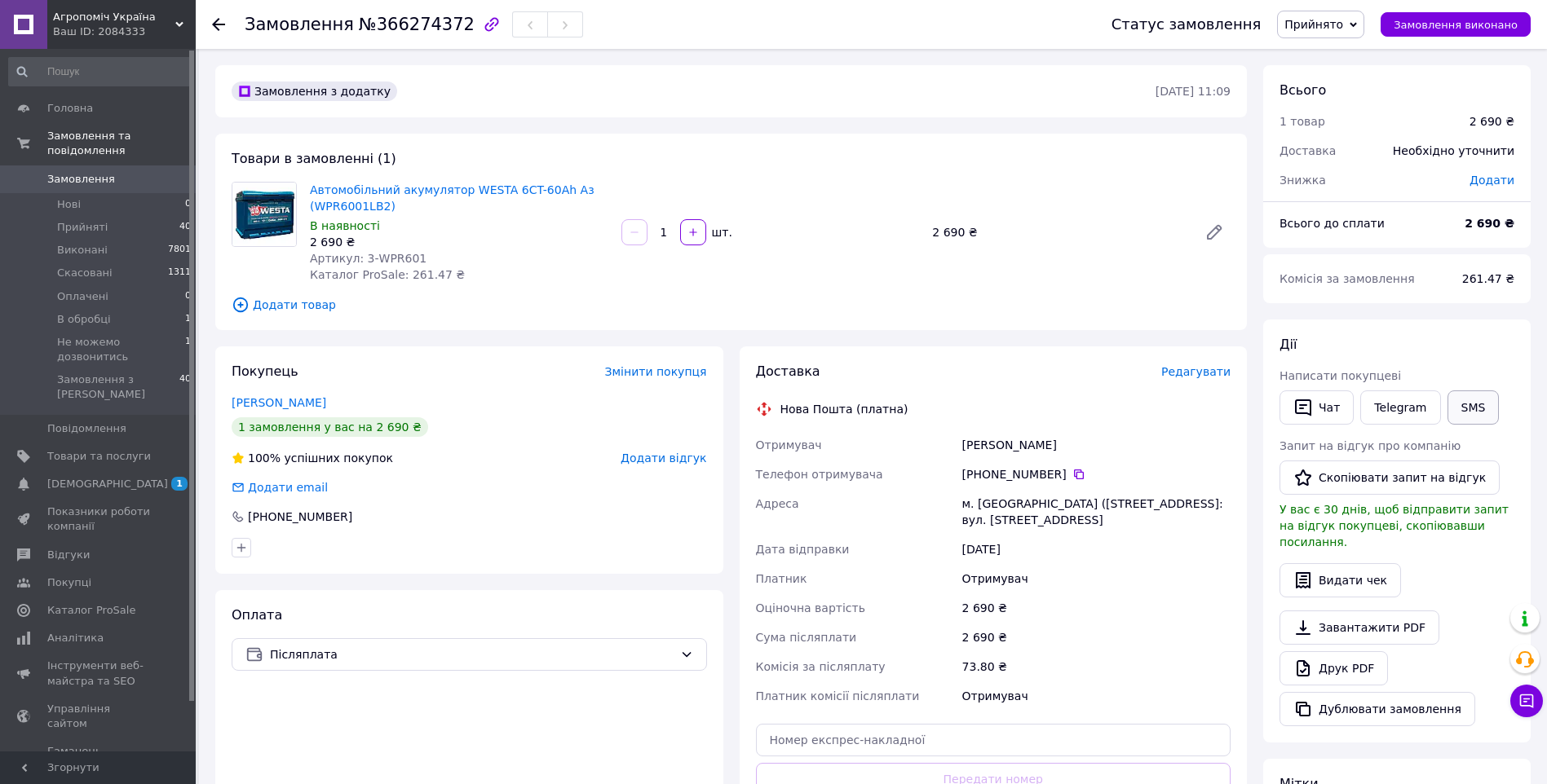
drag, startPoint x: 1066, startPoint y: 474, endPoint x: 1481, endPoint y: 396, distance: 422.3
click at [1074, 473] on icon at bounding box center [1078, 474] width 10 height 10
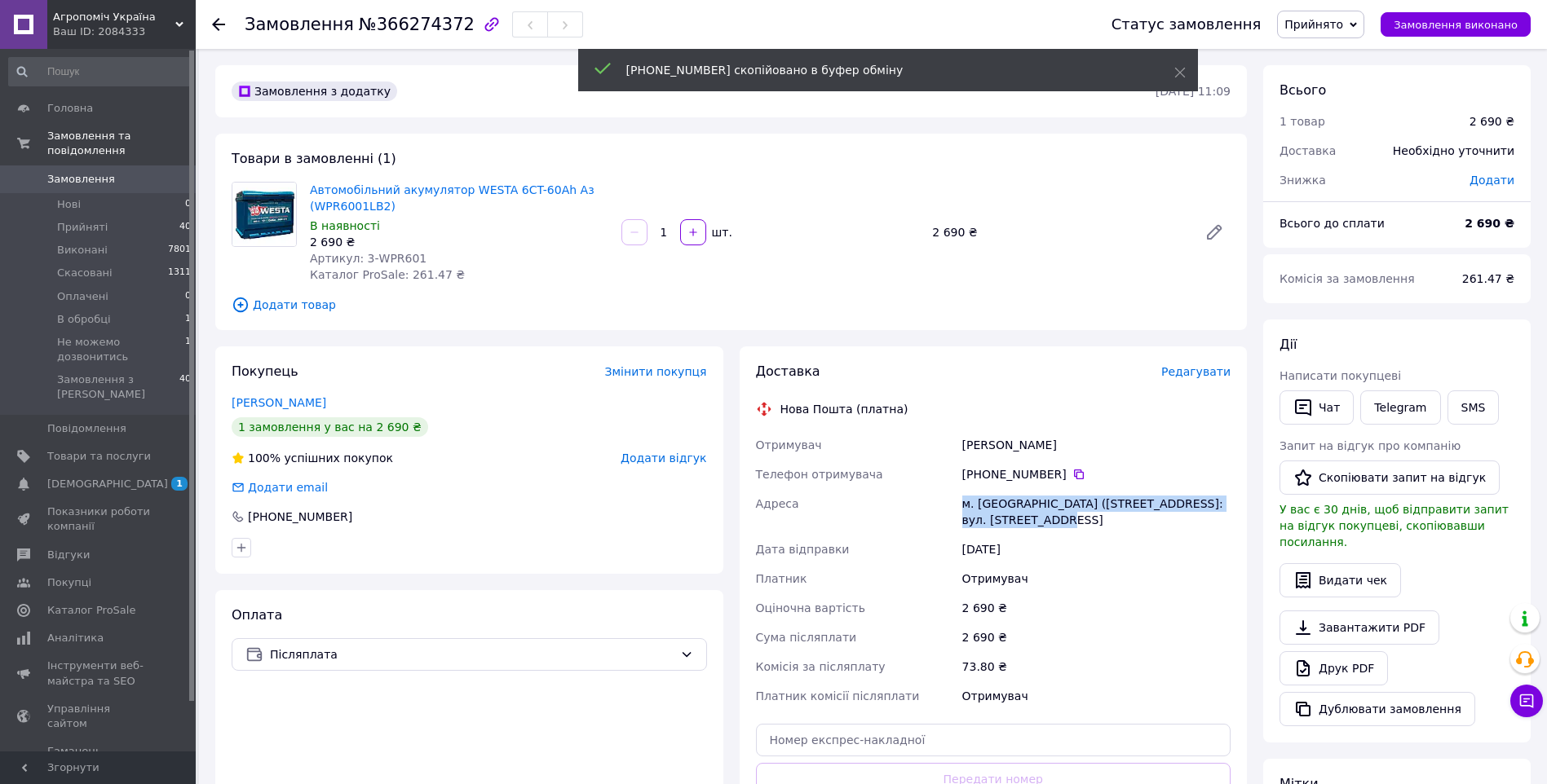
drag, startPoint x: 960, startPoint y: 500, endPoint x: 1542, endPoint y: 517, distance: 582.2
click at [1060, 522] on div "м. Барвінкове (Харківська обл.), №1: вул. Центральна, 14є" at bounding box center [1095, 511] width 275 height 46
copy div "м. Барвінкове (Харківська обл.), №1: вул. Центральна, 14є"
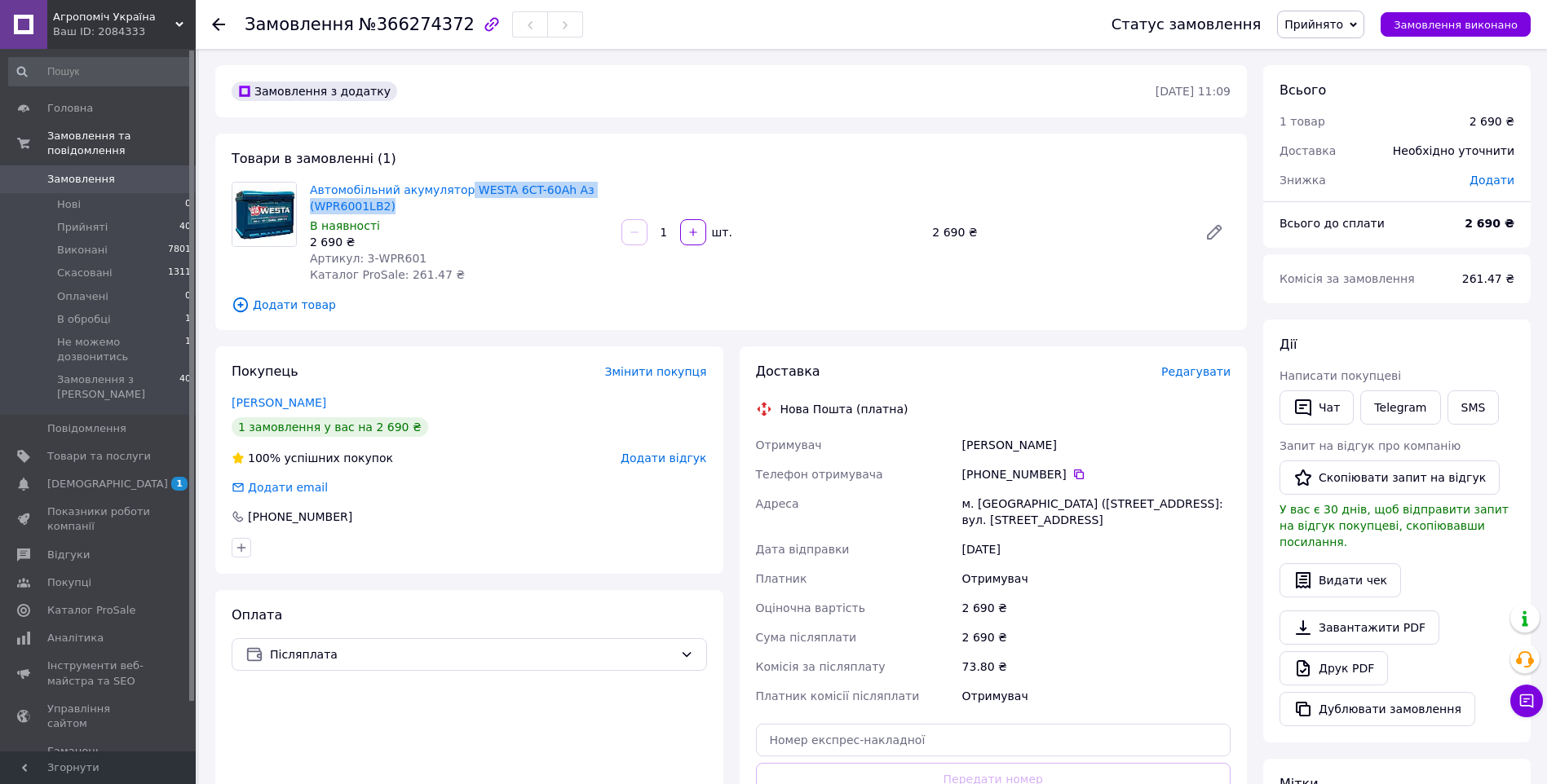
drag, startPoint x: 455, startPoint y: 172, endPoint x: 469, endPoint y: 200, distance: 31.3
click at [476, 199] on div "Товари в замовленні (1) Автомобільний акумулятор WESTA 6CT-60Аh Аз (WPR6001LB2)…" at bounding box center [731, 232] width 1032 height 196
copy link "WESTA 6CT-60Аh Аз (WPR6001LB2)"
drag, startPoint x: 420, startPoint y: 254, endPoint x: 370, endPoint y: 257, distance: 50.1
click at [370, 257] on div "Артикул: 3-WPR601" at bounding box center [459, 258] width 298 height 16
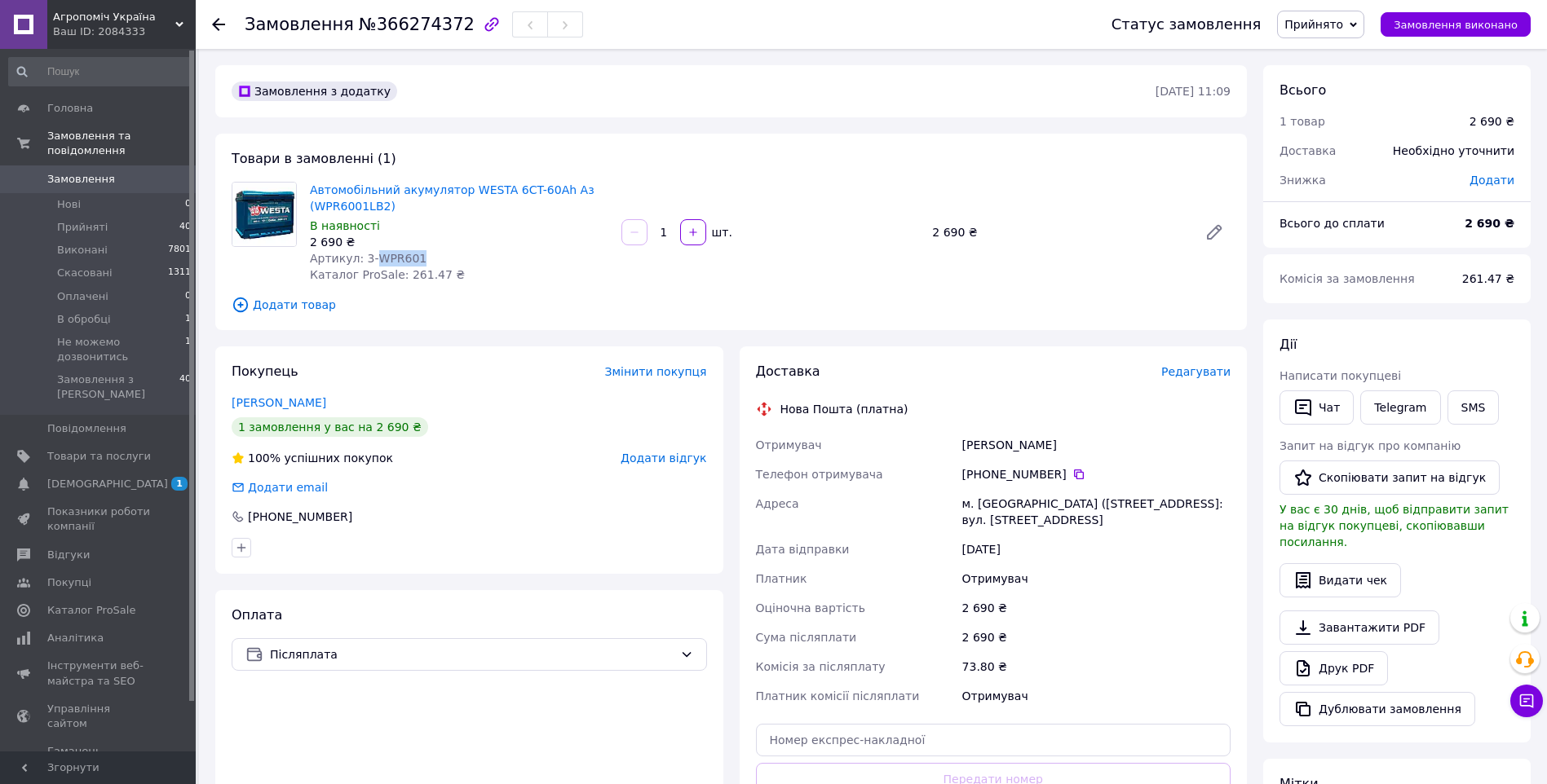
copy span "WPR601"
drag, startPoint x: 445, startPoint y: 211, endPoint x: 493, endPoint y: 203, distance: 48.7
click at [445, 211] on span "Автомобільний акумулятор WESTA 6CT-60Аh Аз (WPR6001LB2)" at bounding box center [459, 198] width 298 height 33
drag, startPoint x: 400, startPoint y: 203, endPoint x: 291, endPoint y: 191, distance: 109.7
click at [291, 191] on div "Автомобільний акумулятор WESTA 6CT-60Аh Аз (WPR6001LB2) В наявності 2 690 ₴ Арт…" at bounding box center [731, 232] width 1012 height 101
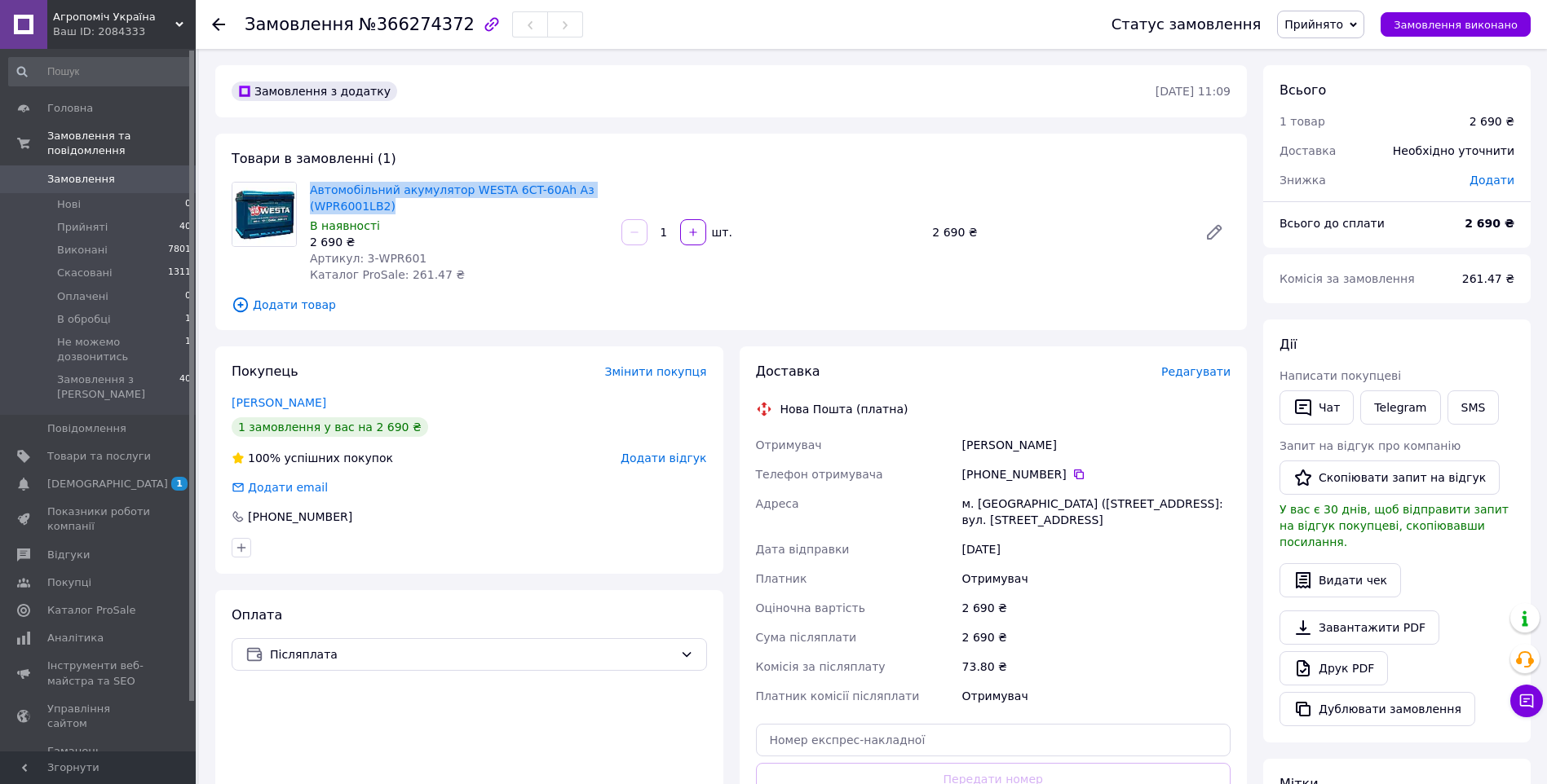
copy div "Автомобільний акумулятор WESTA 6CT-60Аh Аз (WPR6001LB2)"
click at [70, 172] on span "Замовлення" at bounding box center [81, 180] width 67 height 15
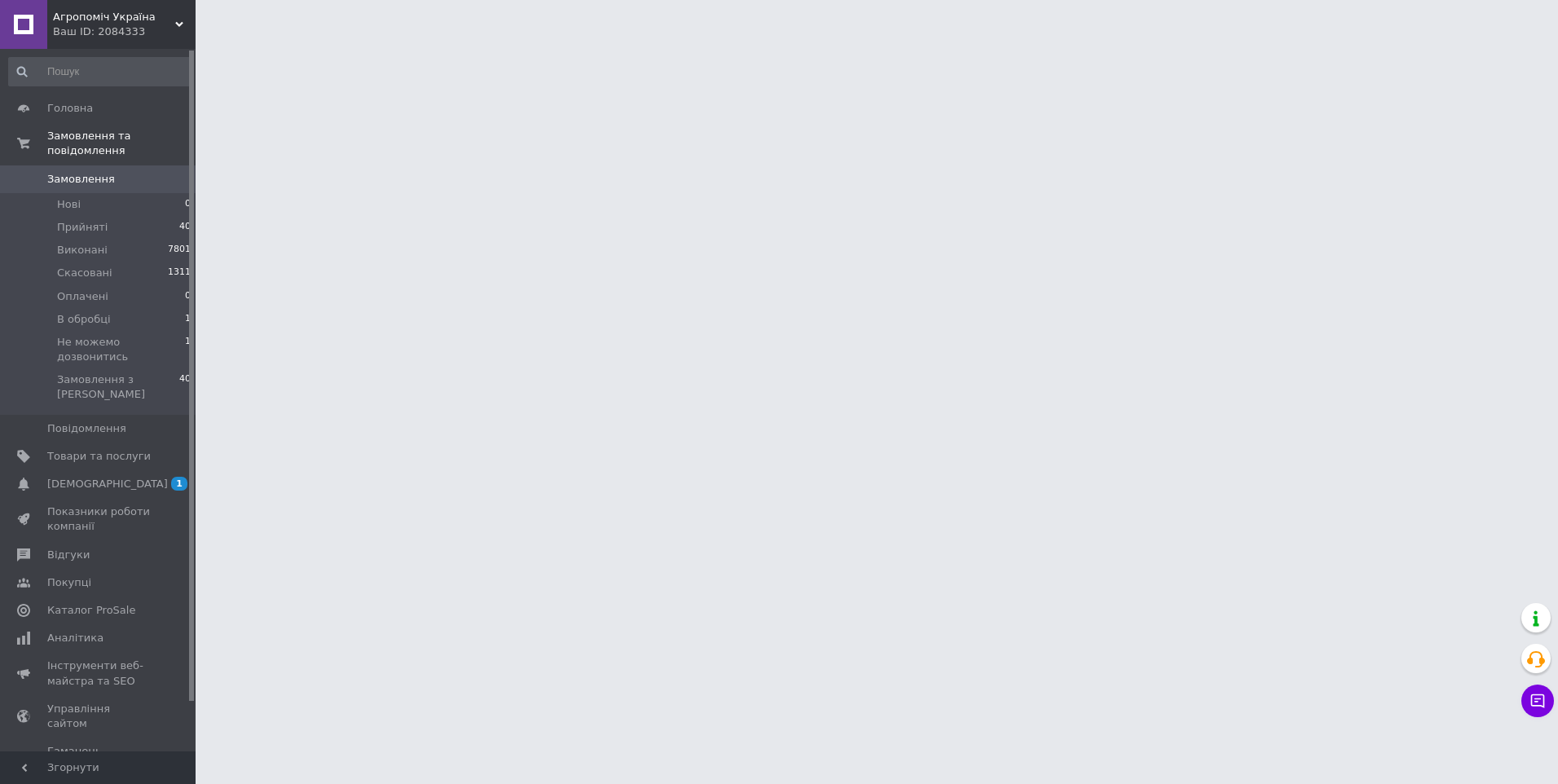
click at [90, 25] on div "Ваш ID: 2084333" at bounding box center [124, 32] width 142 height 15
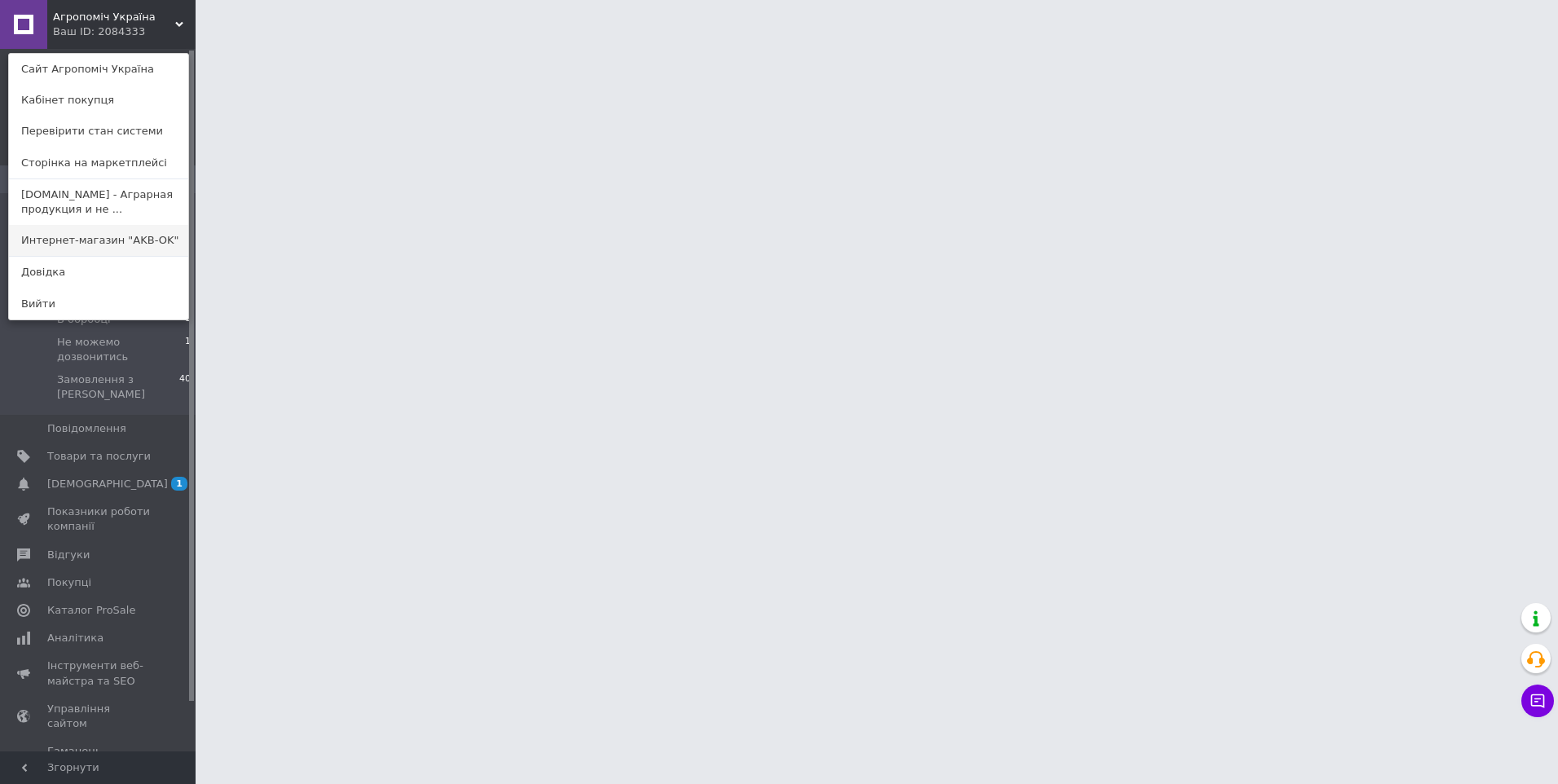
click at [98, 250] on link "Интернет-магазин "AKB-OK"" at bounding box center [98, 241] width 180 height 31
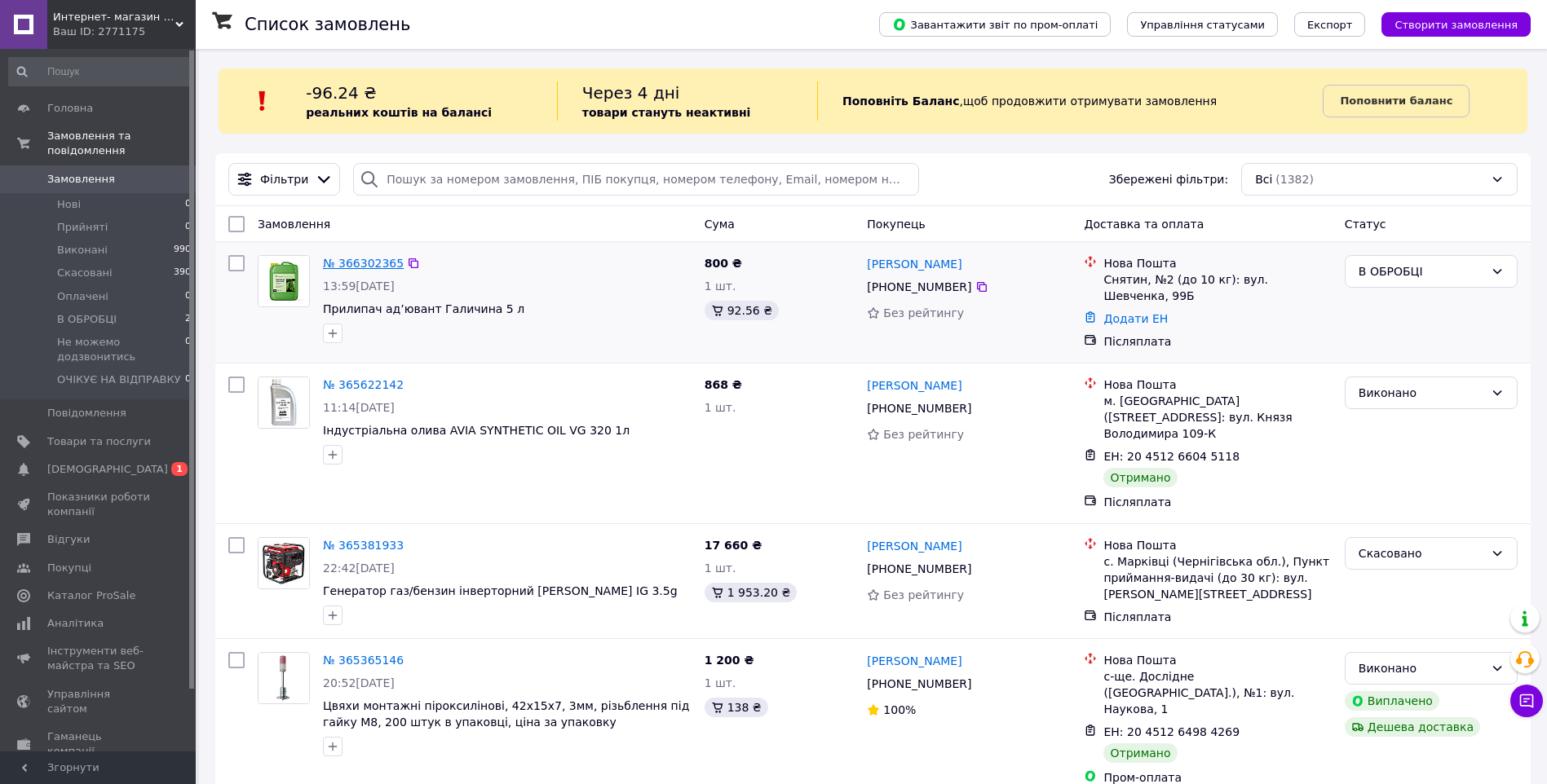
click at [355, 262] on link "№ 366302365" at bounding box center [363, 263] width 80 height 13
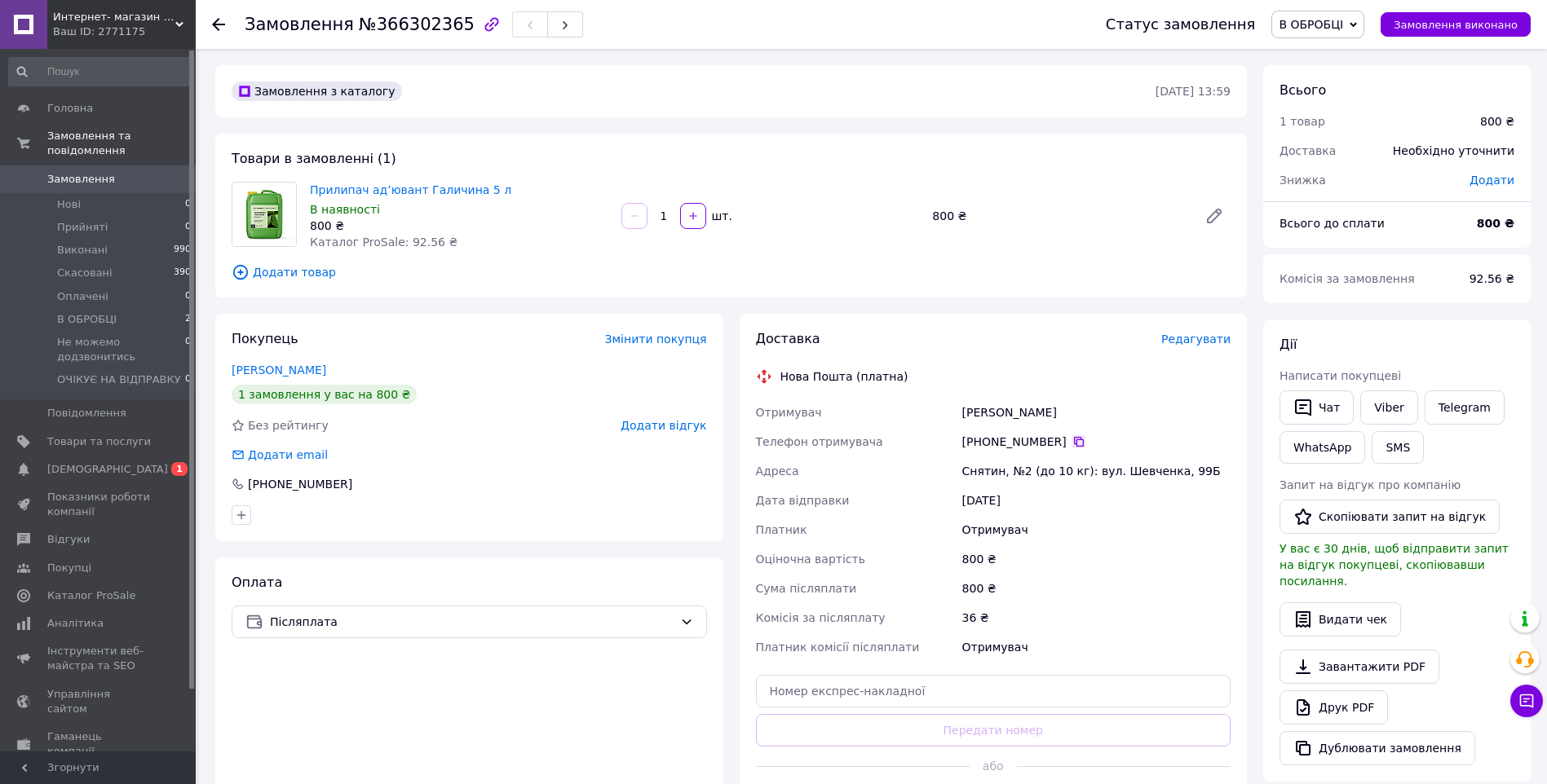
click at [1072, 438] on icon at bounding box center [1078, 441] width 13 height 13
click at [1343, 26] on span "В ОБРОБЦІ" at bounding box center [1311, 25] width 65 height 13
click at [1356, 150] on li "Не можемо додзвонитись" at bounding box center [1352, 154] width 161 height 25
drag, startPoint x: 1071, startPoint y: 440, endPoint x: 1096, endPoint y: 441, distance: 25.0
click at [1072, 440] on icon at bounding box center [1078, 441] width 13 height 13
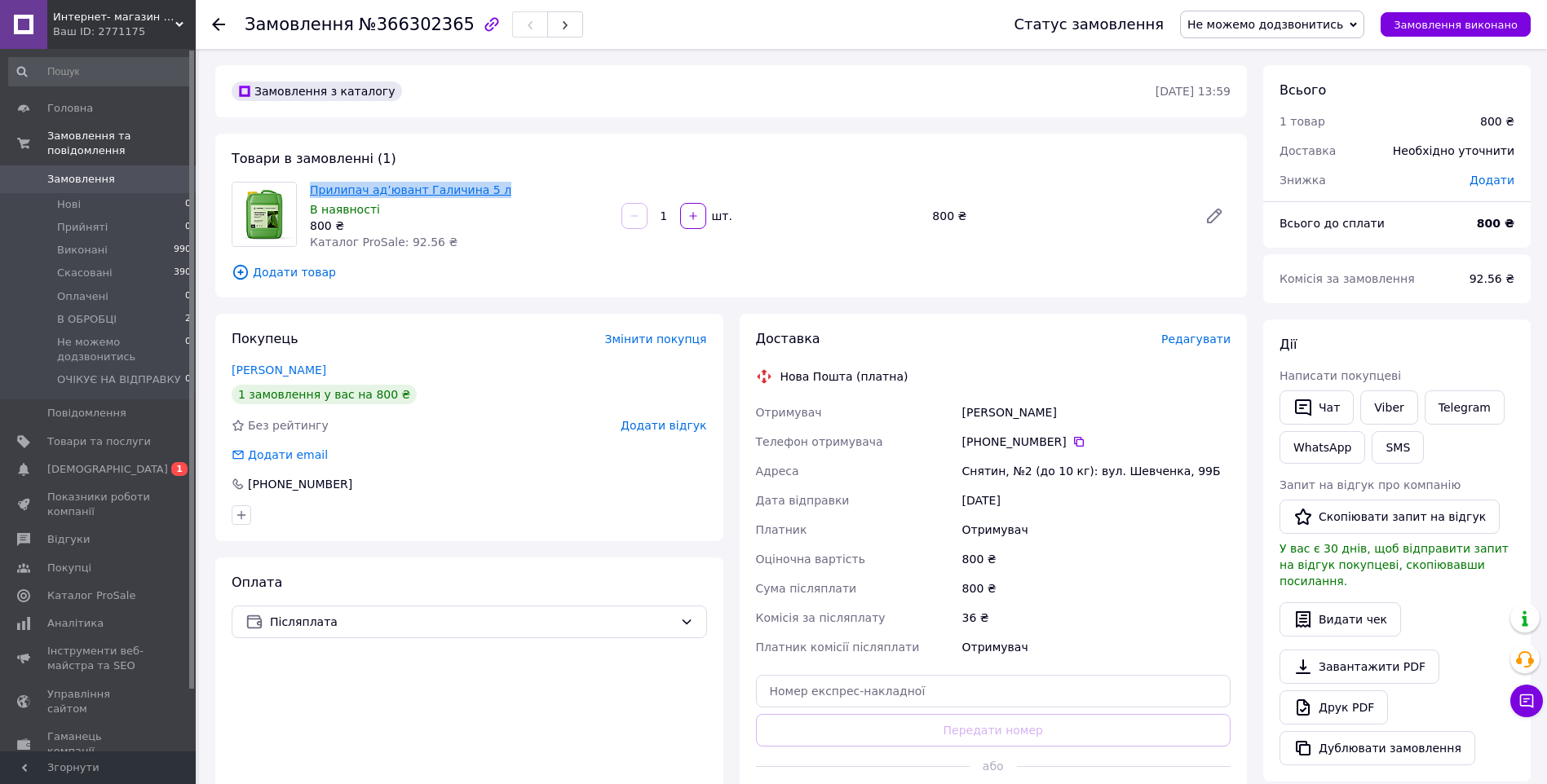
drag, startPoint x: 523, startPoint y: 192, endPoint x: 311, endPoint y: 190, distance: 212.0
click at [311, 188] on span "Прилипач ад’ювант Галичина 5 л" at bounding box center [459, 190] width 298 height 16
copy link "Прилипач ад’ювант Галичина 5 л"
click at [102, 15] on span "Интернет- магазин "AKB-OK"" at bounding box center [114, 17] width 122 height 15
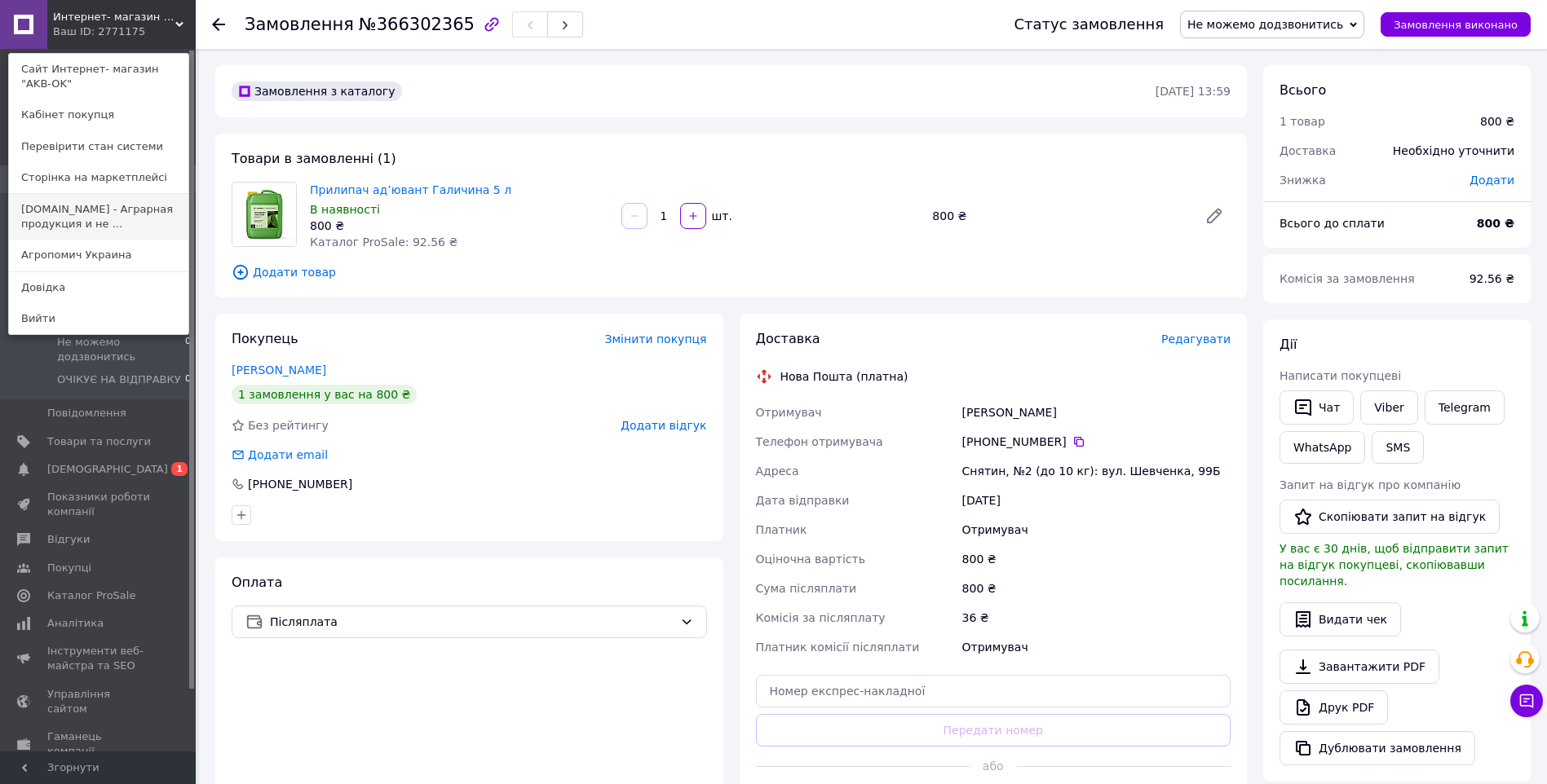
click at [77, 211] on link "[DOMAIN_NAME] - Аграрная продукция и не ..." at bounding box center [99, 217] width 180 height 46
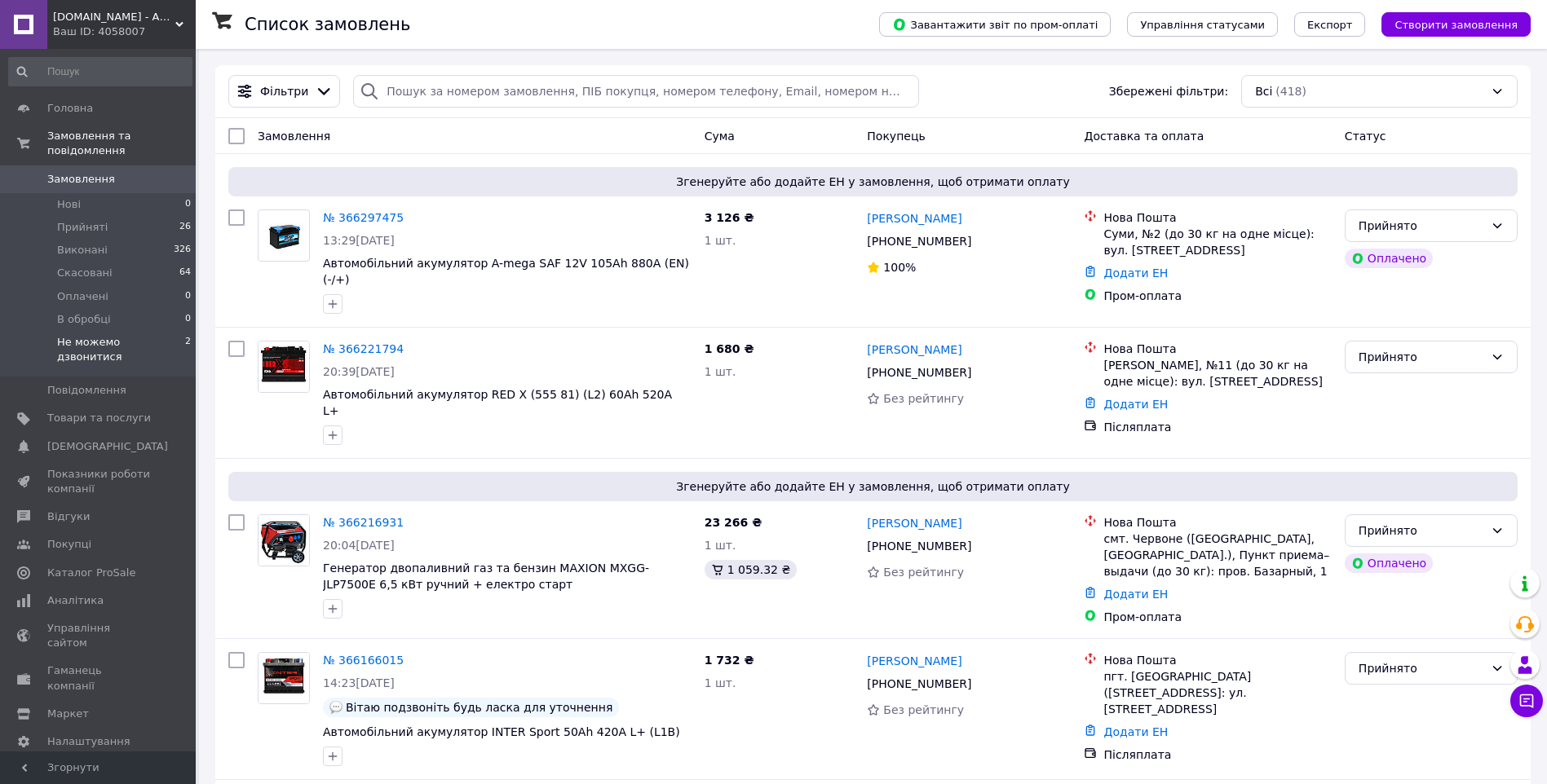
click at [108, 335] on span "Не можемо дзвонитися" at bounding box center [121, 349] width 128 height 29
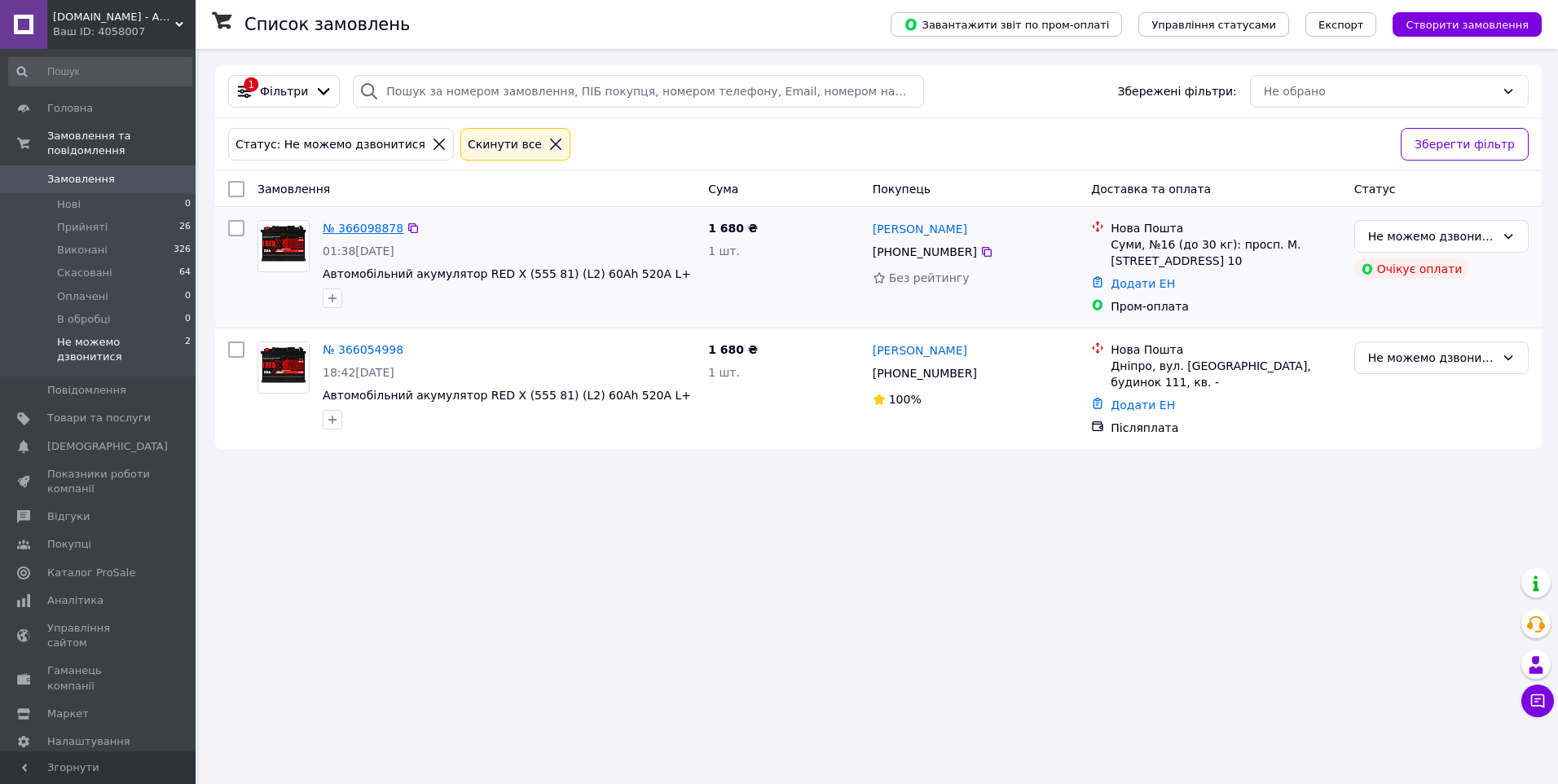
click at [346, 228] on link "№ 366098878" at bounding box center [363, 228] width 80 height 13
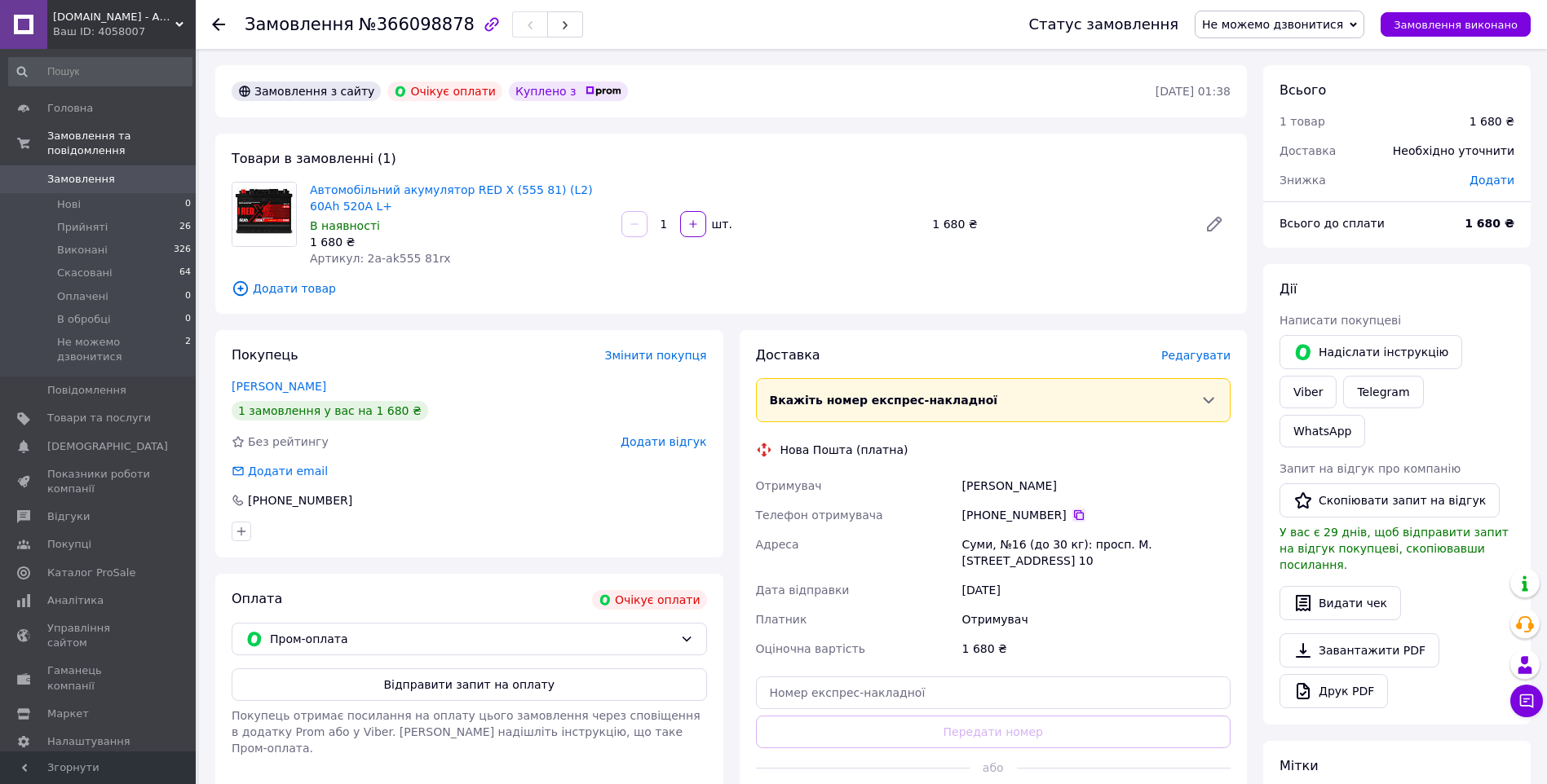
click at [1074, 514] on icon at bounding box center [1078, 515] width 10 height 10
drag, startPoint x: 358, startPoint y: 201, endPoint x: 312, endPoint y: 191, distance: 47.1
click at [312, 191] on span "Автомобільний акумулятор RED X (555 81) (L2) 60Ah 520A L+" at bounding box center [459, 198] width 298 height 33
copy link "Автомобільний акумулятор RED X (555 81) (L2) 60Ah 520A L+"
click at [107, 335] on span "Не можемо дзвонитися" at bounding box center [121, 349] width 128 height 29
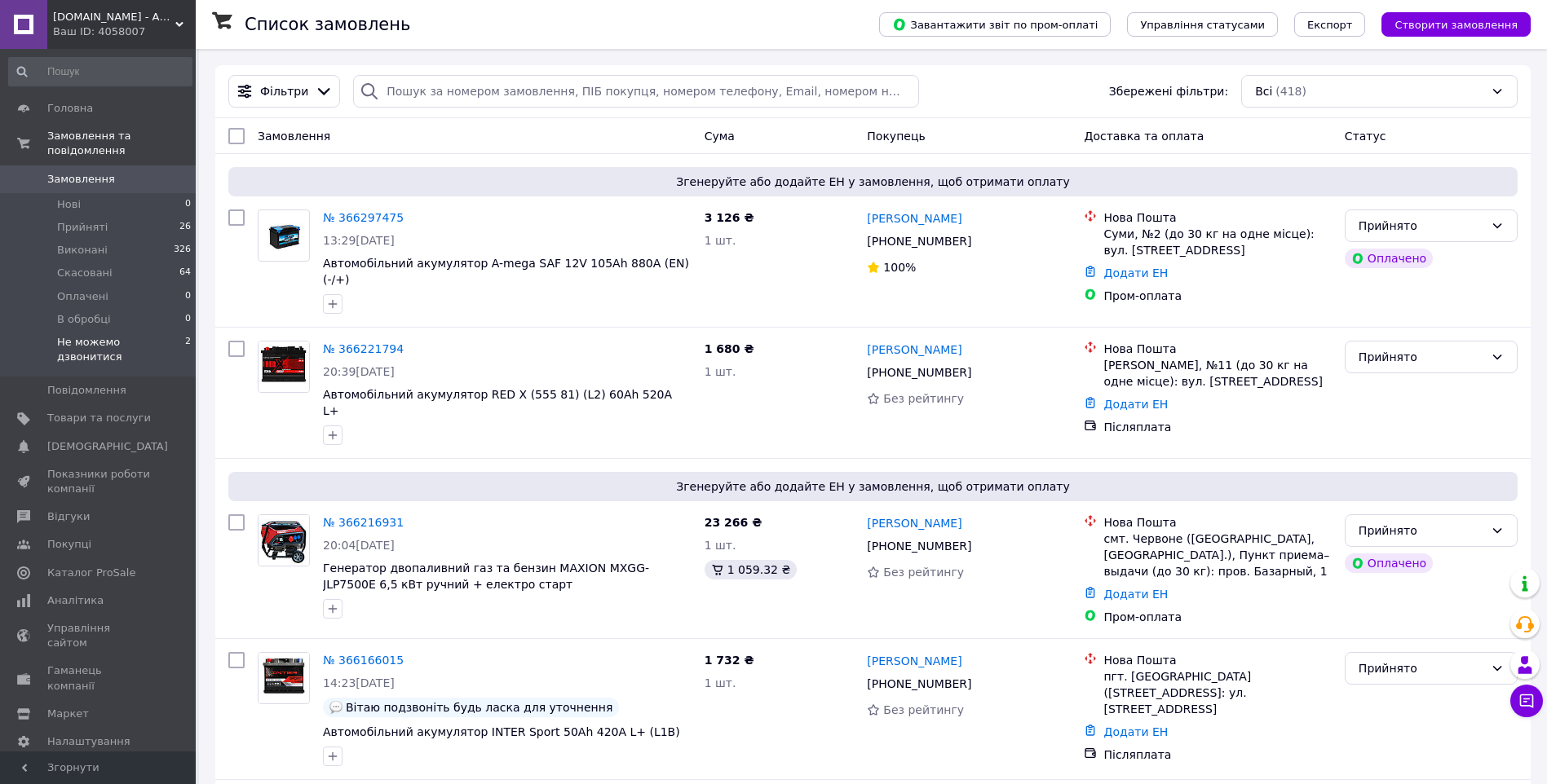
click at [100, 335] on span "Не можемо дзвонитися" at bounding box center [121, 349] width 128 height 29
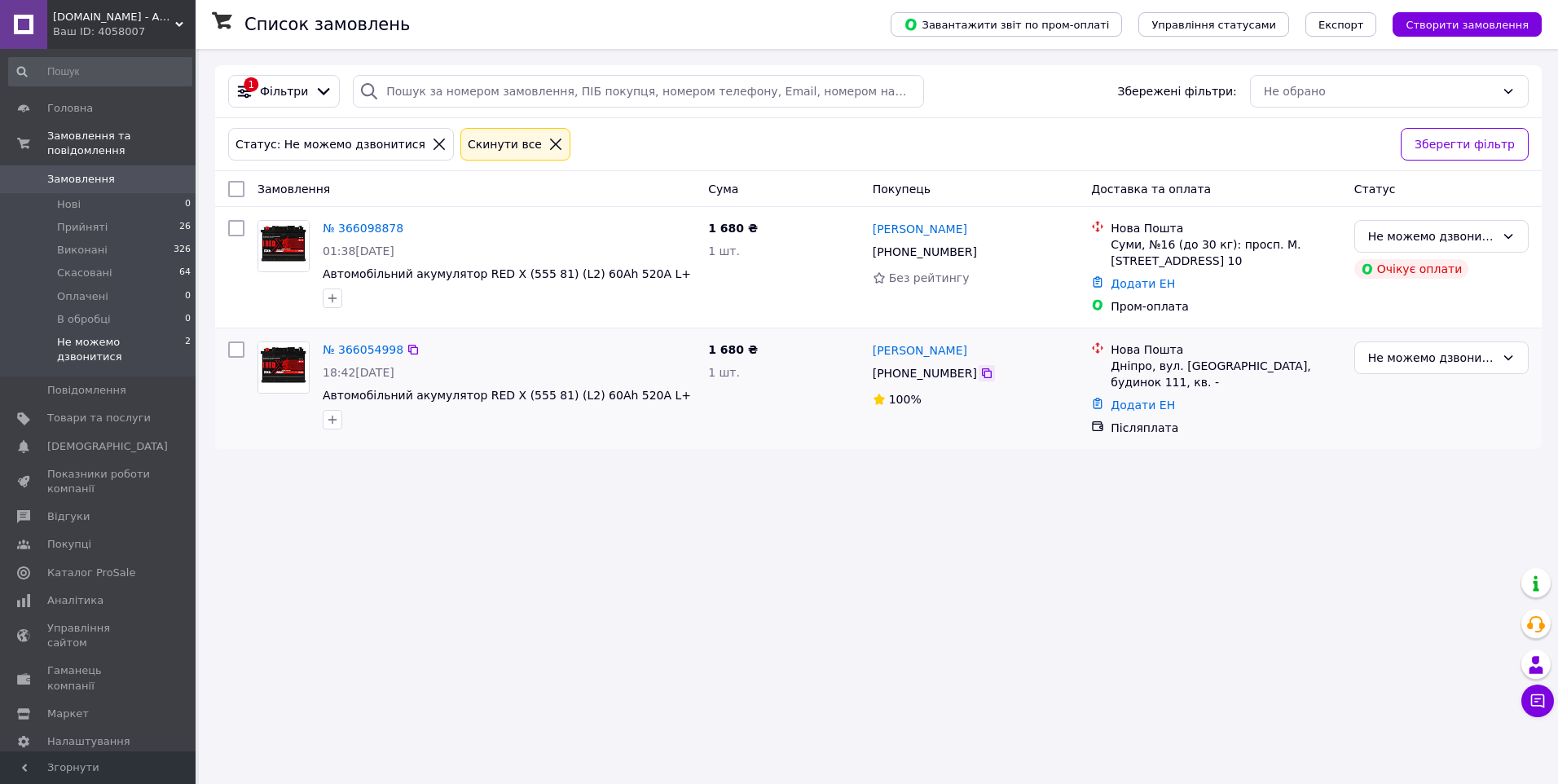
click at [982, 373] on icon at bounding box center [986, 373] width 10 height 10
click at [1016, 571] on div "Список замовлень Завантажити звіт по пром-оплаті Управління статусами Експорт С…" at bounding box center [878, 392] width 1359 height 784
drag, startPoint x: 1371, startPoint y: 357, endPoint x: 1388, endPoint y: 371, distance: 22.0
click at [1371, 357] on div "Не можемо дзвонитися" at bounding box center [1431, 358] width 127 height 18
click at [1417, 392] on li "Прийнято" at bounding box center [1442, 394] width 173 height 29
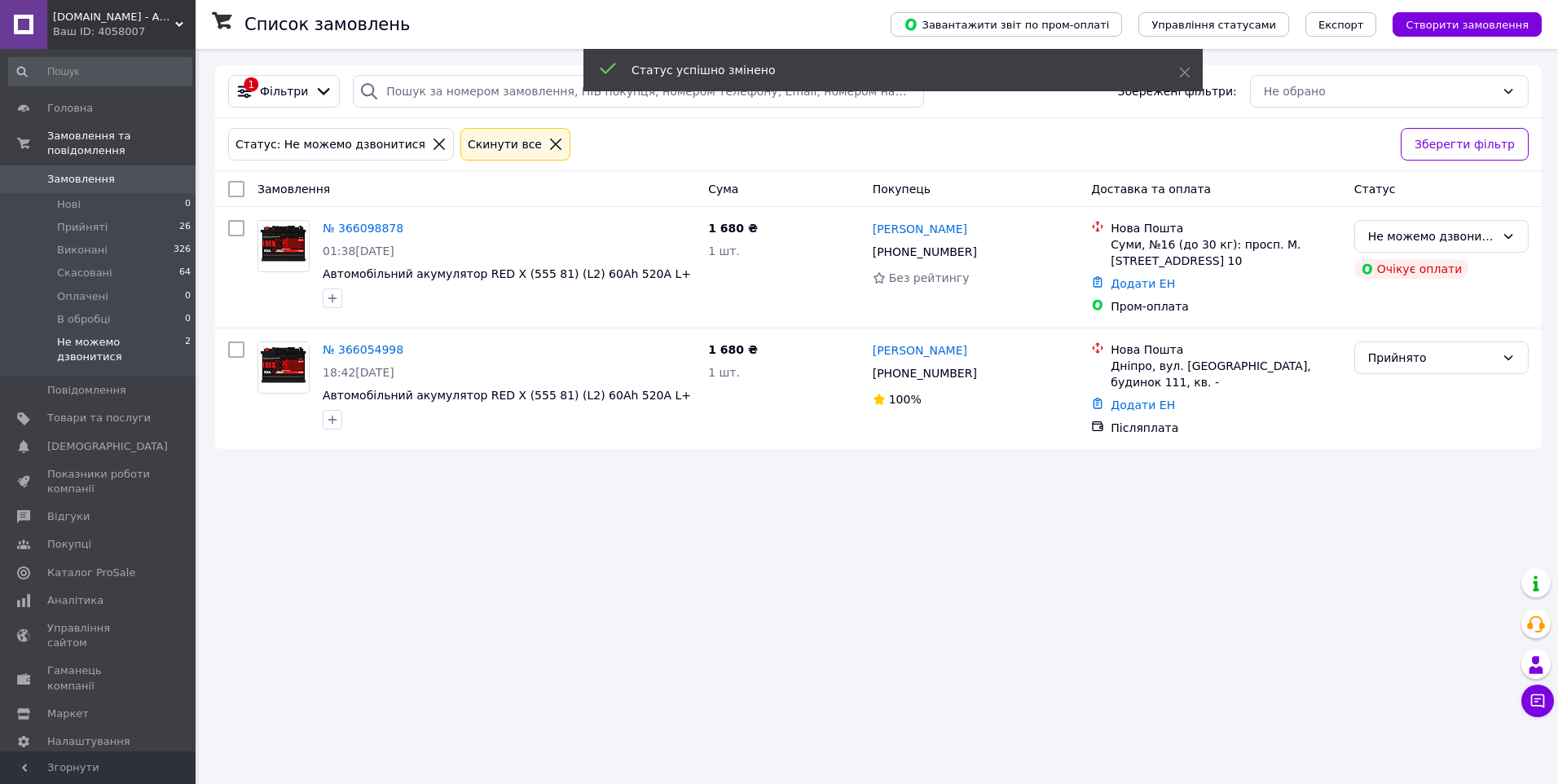
click at [755, 526] on div "Список замовлень Завантажити звіт по пром-оплаті Управління статусами Експорт С…" at bounding box center [878, 392] width 1359 height 784
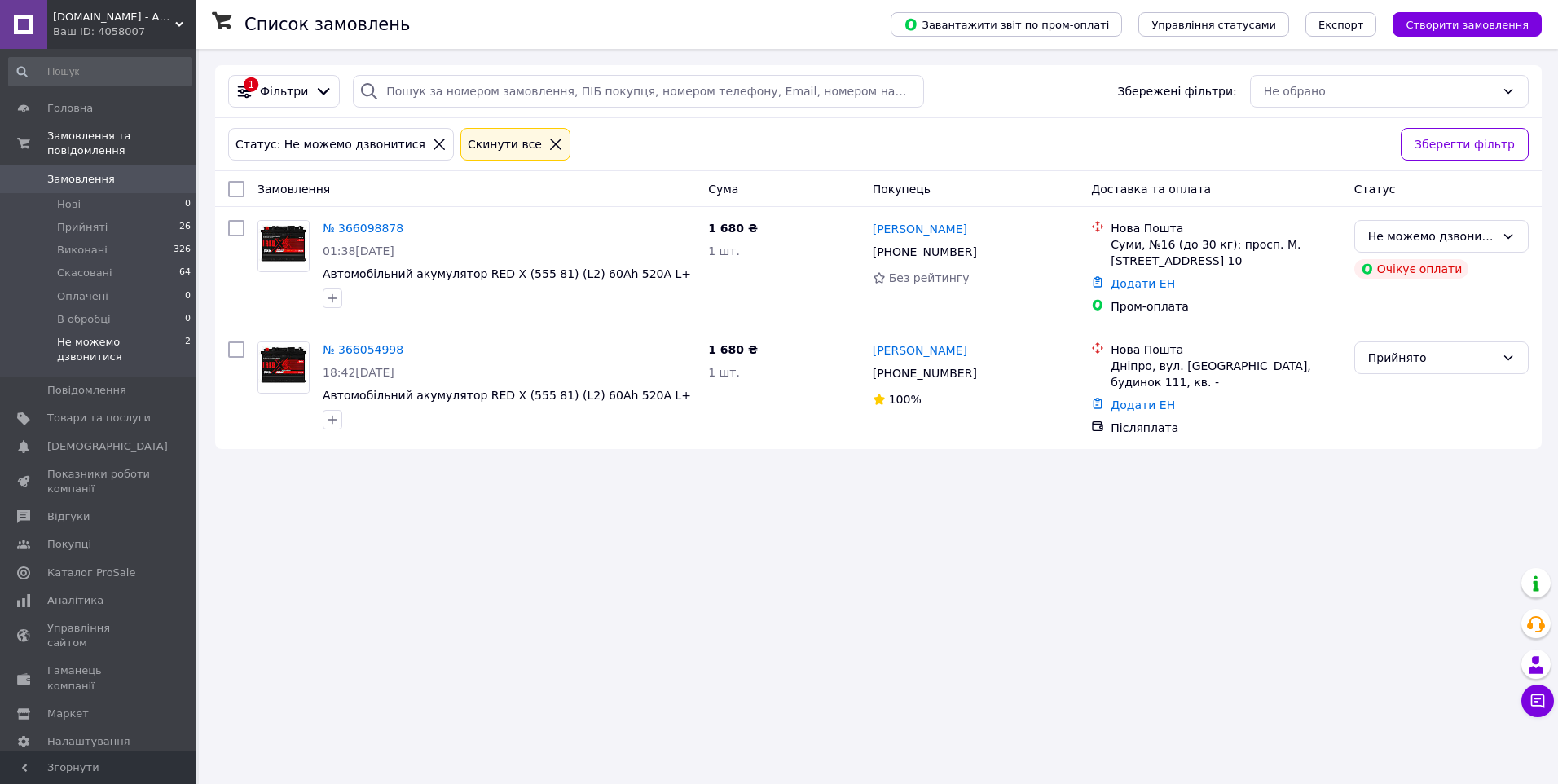
drag, startPoint x: 1120, startPoint y: 475, endPoint x: 1109, endPoint y: 466, distance: 14.2
click at [1119, 475] on div "Список замовлень Завантажити звіт по пром-оплаті Управління статусами Експорт С…" at bounding box center [878, 392] width 1359 height 784
click at [344, 352] on link "№ 366054998" at bounding box center [363, 349] width 80 height 13
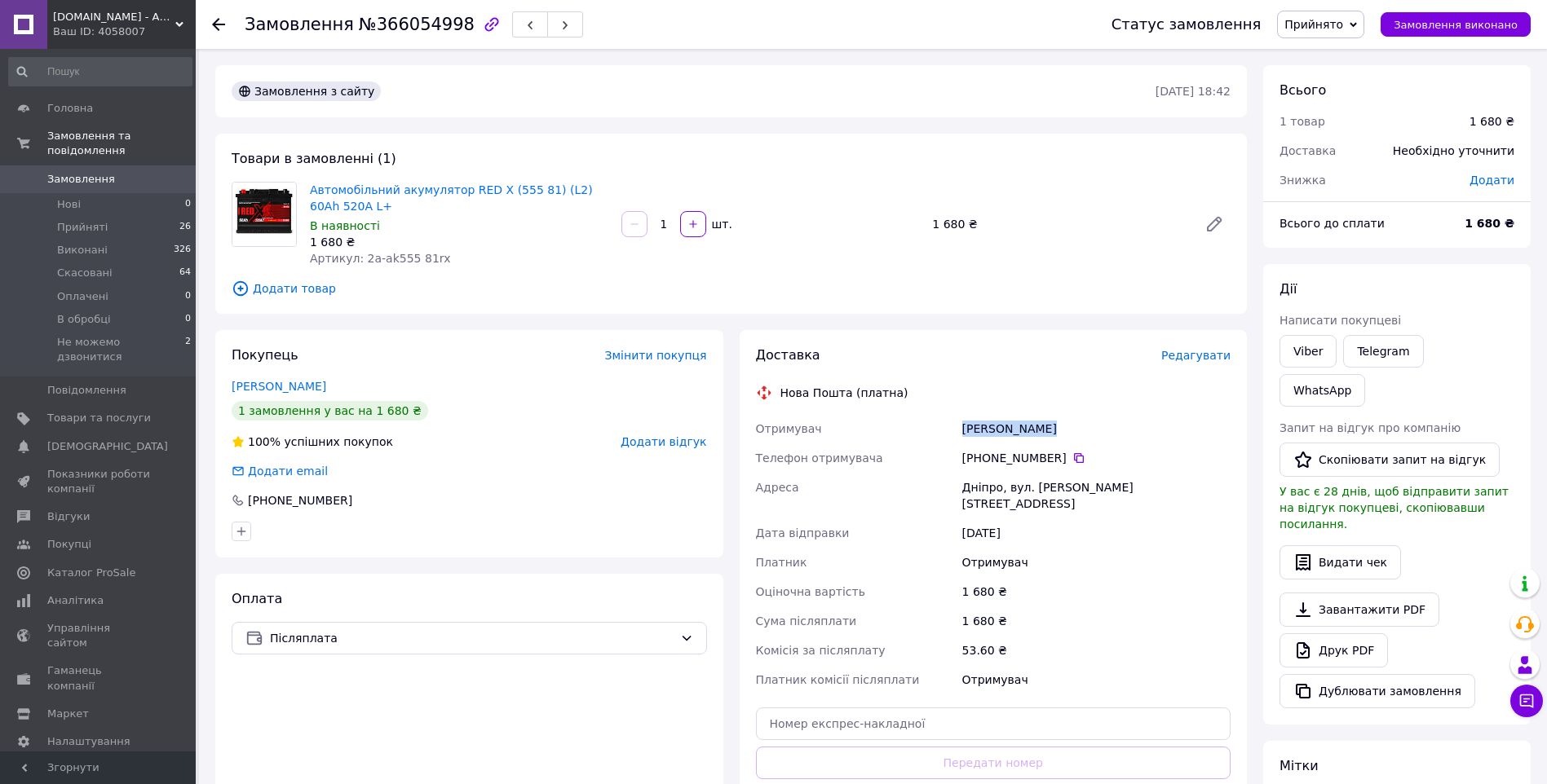
drag, startPoint x: 1057, startPoint y: 425, endPoint x: 959, endPoint y: 426, distance: 98.0
click at [959, 426] on div "[PERSON_NAME]" at bounding box center [1095, 428] width 275 height 29
copy div "[PERSON_NAME]"
drag, startPoint x: 1065, startPoint y: 454, endPoint x: 1525, endPoint y: 338, distance: 474.4
click at [1074, 454] on icon at bounding box center [1078, 458] width 10 height 10
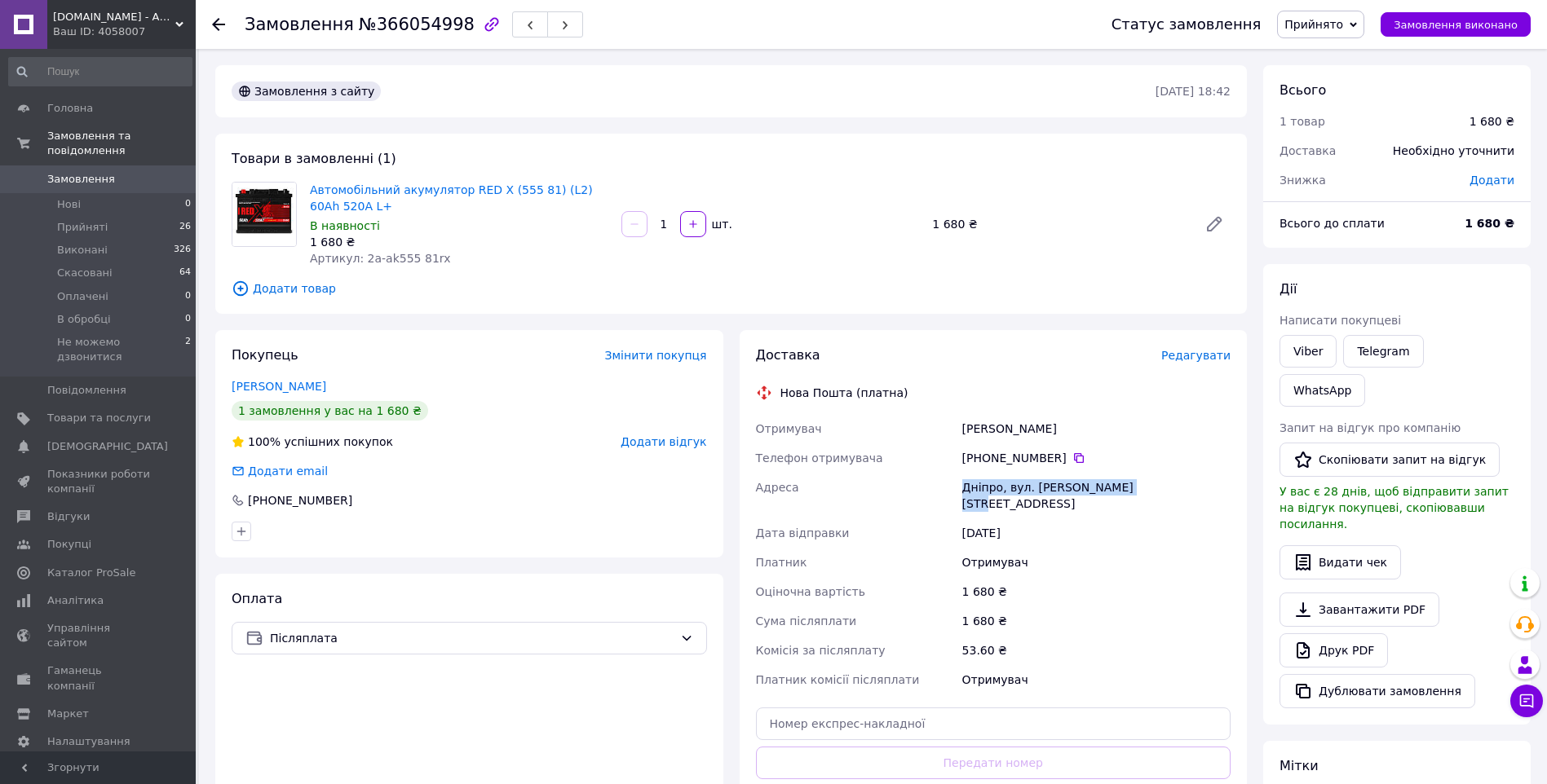
drag, startPoint x: 958, startPoint y: 483, endPoint x: 1121, endPoint y: 485, distance: 163.0
click at [1121, 485] on div "Дніпро, вул. [PERSON_NAME][STREET_ADDRESS]" at bounding box center [1095, 495] width 275 height 46
copy div "Дніпро, вул. [PERSON_NAME], буд. 111"
drag, startPoint x: 365, startPoint y: 211, endPoint x: 355, endPoint y: 203, distance: 12.8
click at [355, 203] on span "Автомобільний акумулятор RED X (555 81) (L2) 60Ah 520A L+" at bounding box center [459, 198] width 298 height 33
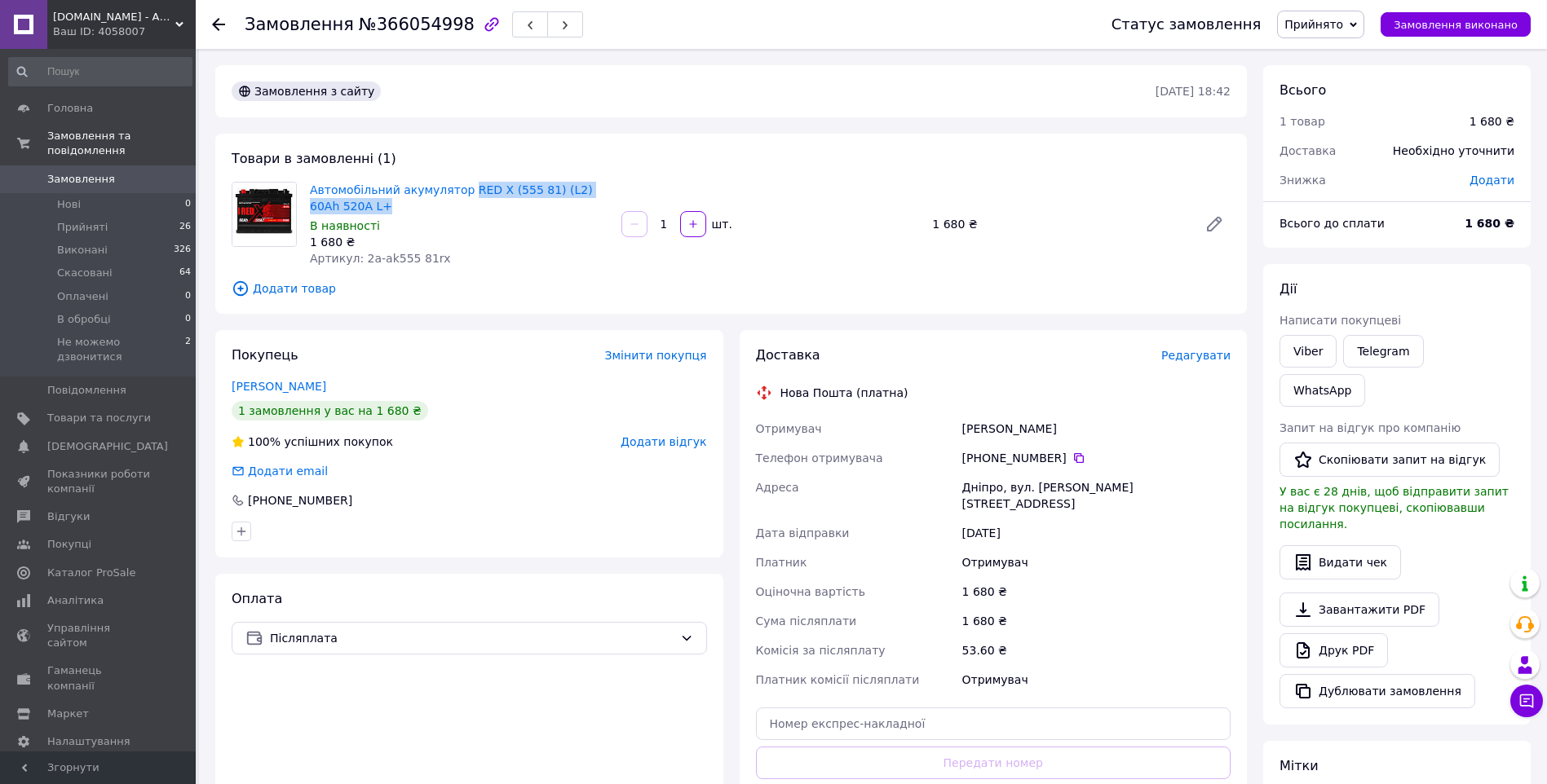
drag, startPoint x: 355, startPoint y: 203, endPoint x: 591, endPoint y: 233, distance: 237.9
click at [456, 189] on span "Автомобільний акумулятор RED X (555 81) (L2) 60Ah 520A L+" at bounding box center [459, 198] width 298 height 33
copy link "RED X (555 81) (L2) 60Ah 520A L+"
click at [110, 172] on span "Замовлення" at bounding box center [99, 180] width 104 height 15
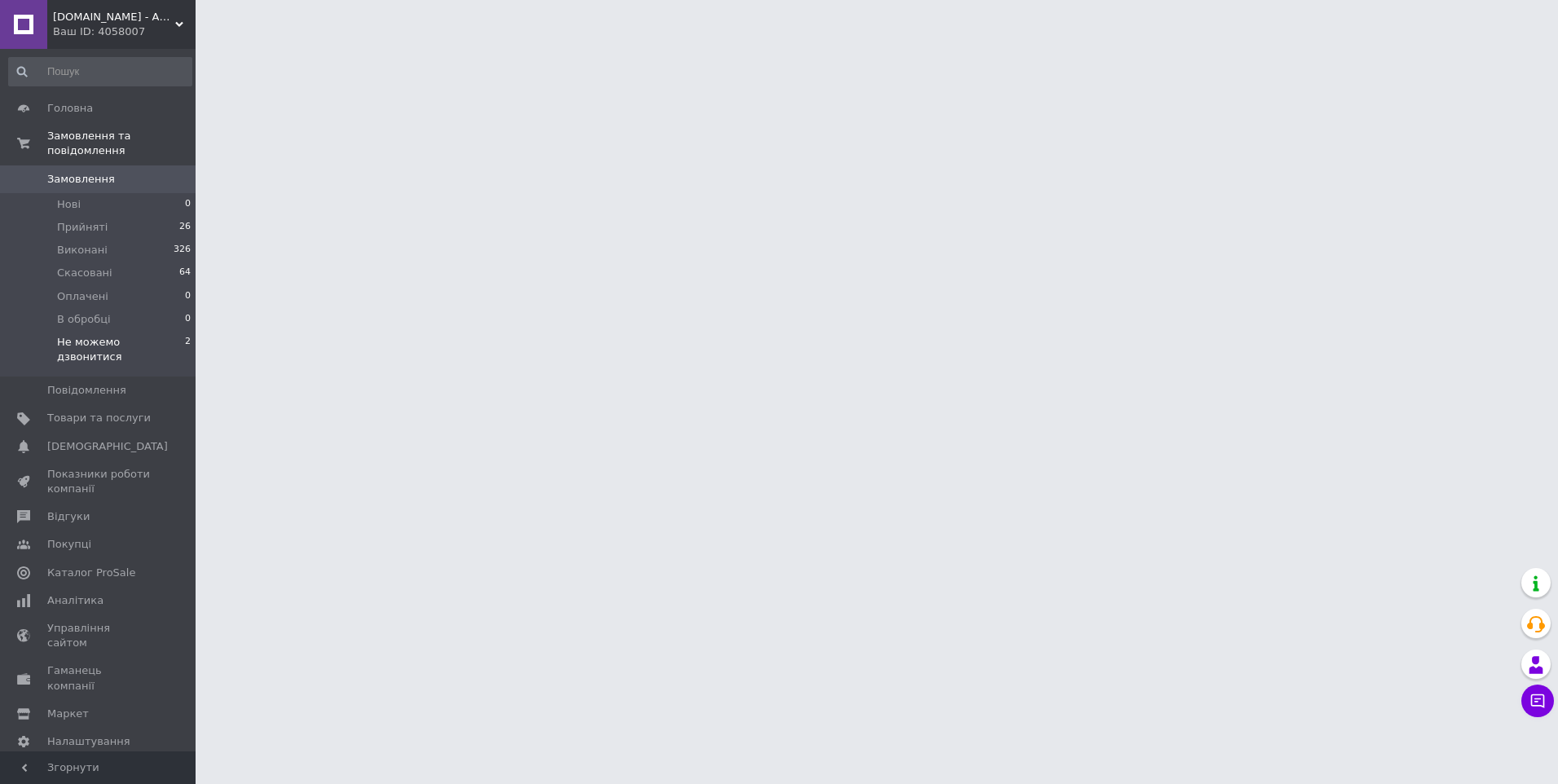
click at [117, 335] on span "Не можемо дзвонитися" at bounding box center [121, 349] width 128 height 29
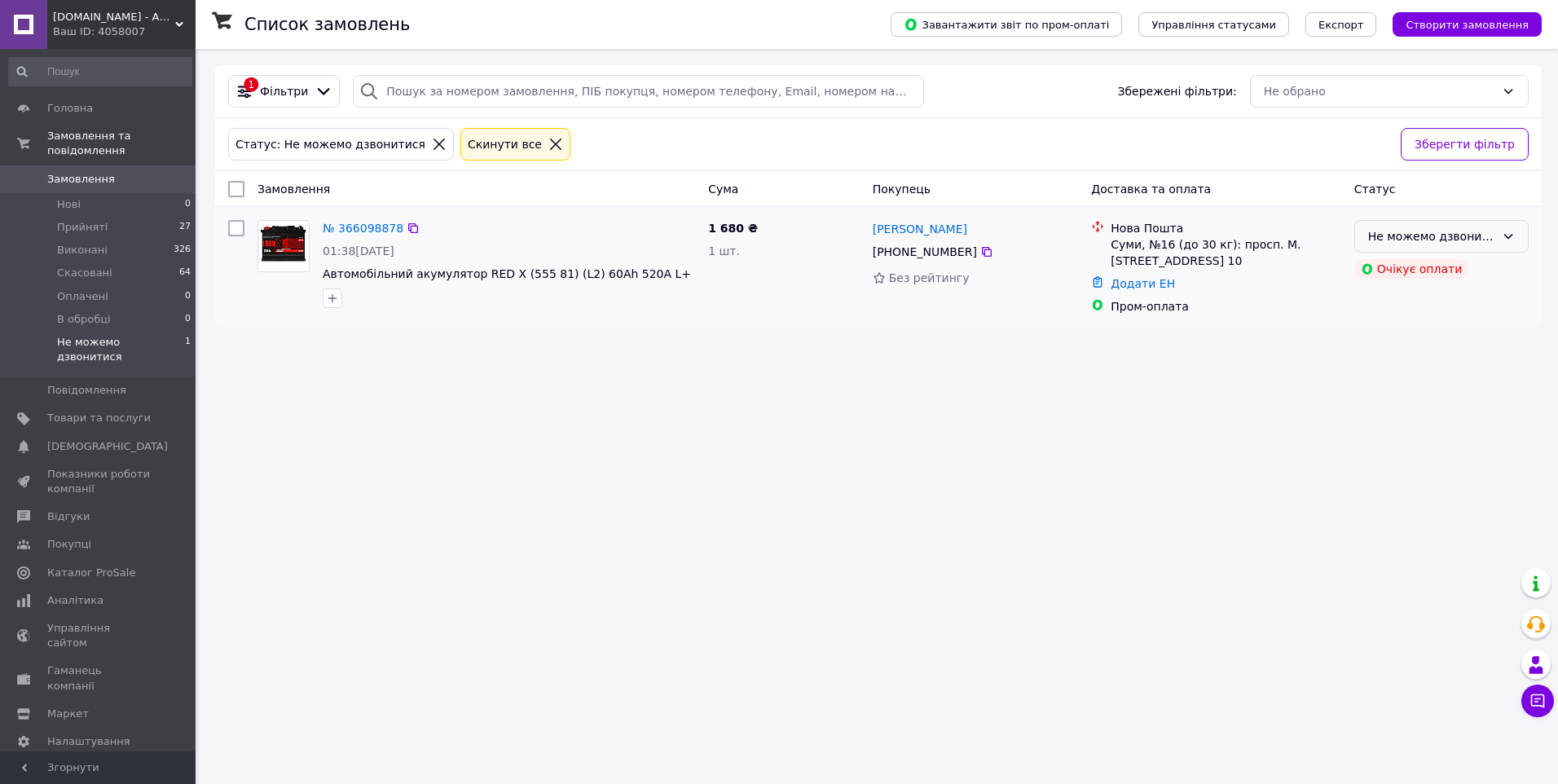
click at [1417, 242] on div "Не можемо дзвонитися" at bounding box center [1431, 236] width 127 height 18
click at [1408, 300] on li "Виконано" at bounding box center [1442, 302] width 173 height 29
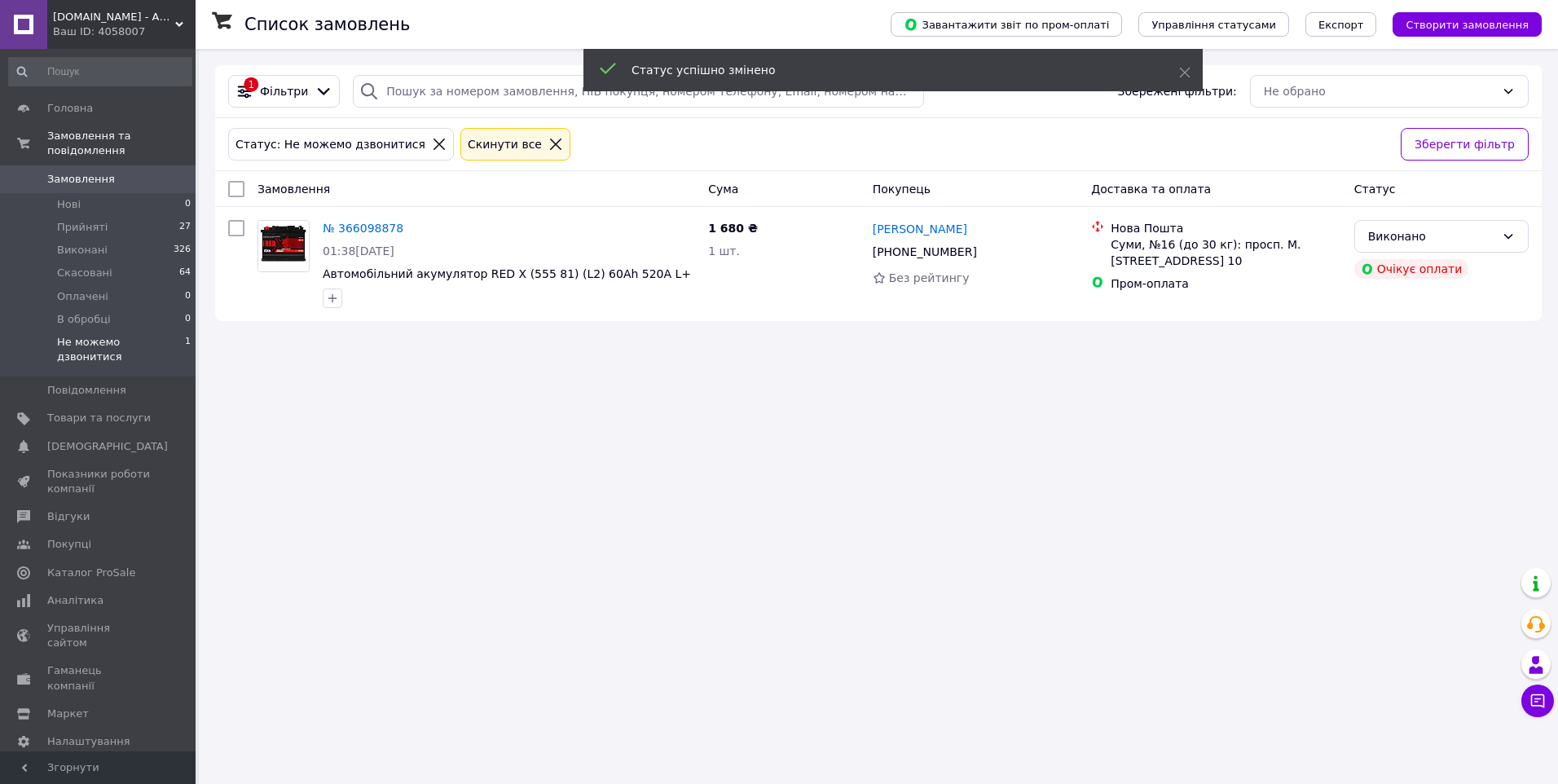
click at [80, 32] on div "Ваш ID: 4058007" at bounding box center [124, 32] width 142 height 15
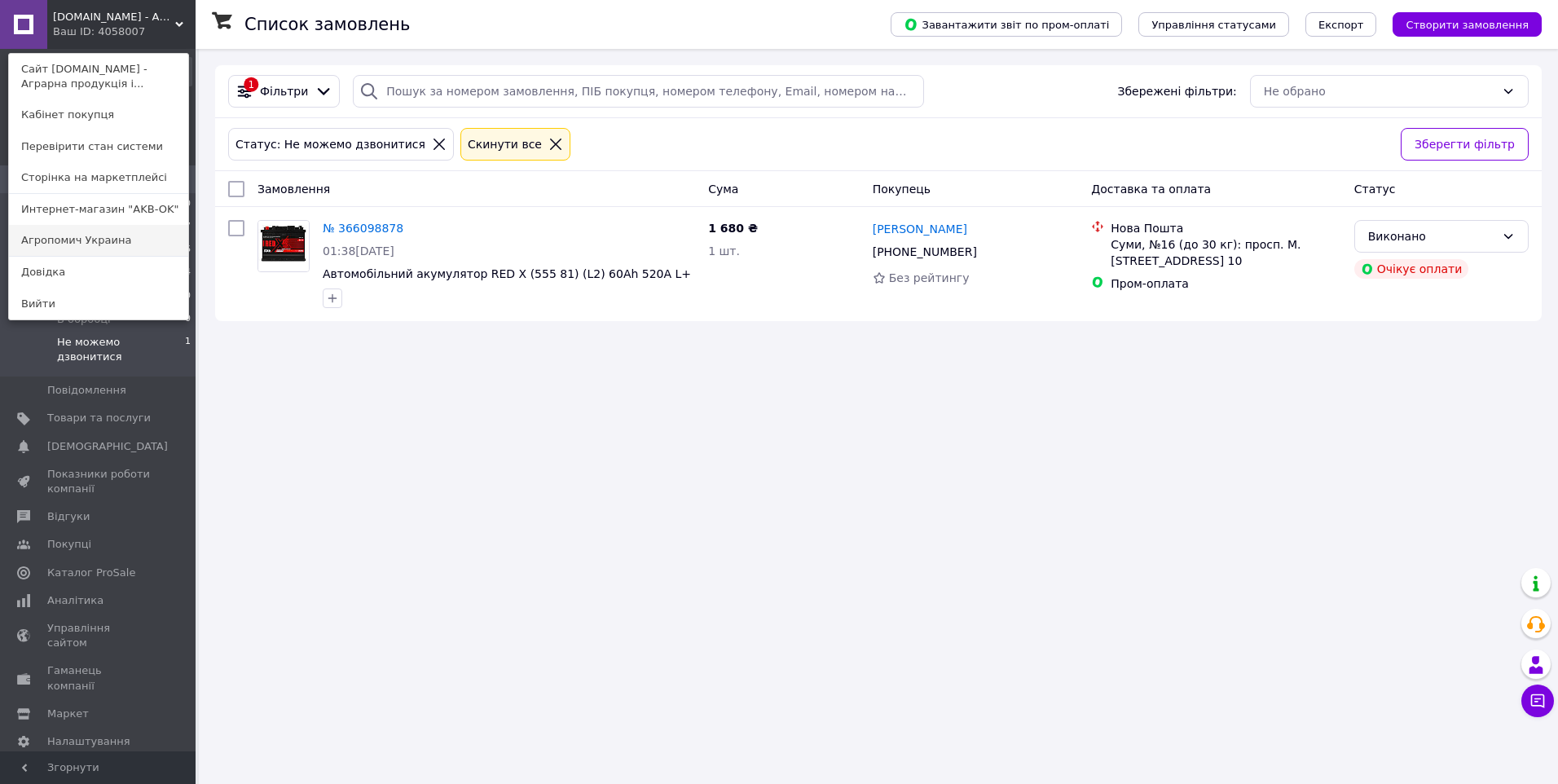
click at [124, 234] on link "Агропомич Украина" at bounding box center [98, 241] width 180 height 31
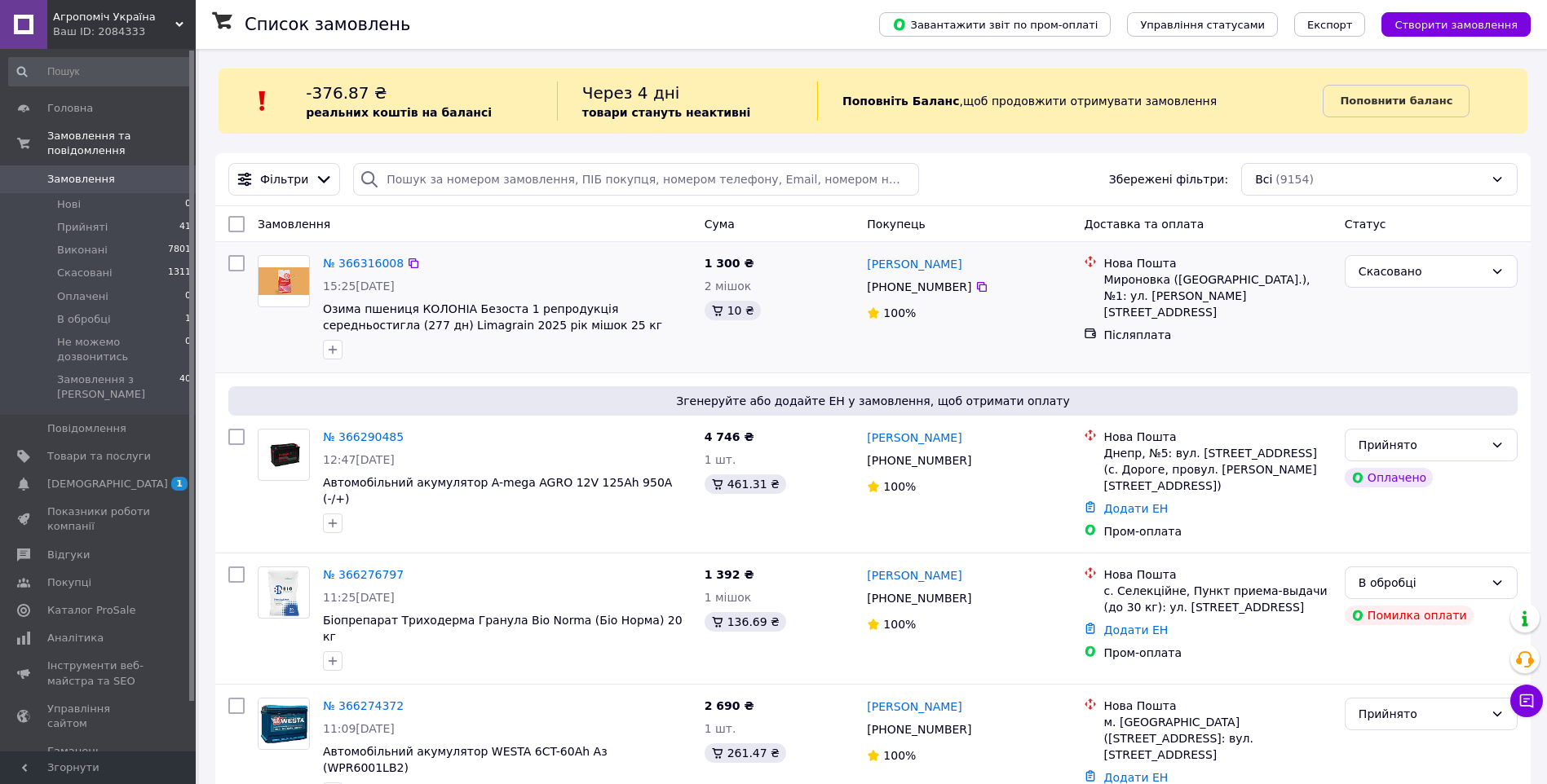
click at [1051, 334] on div "[PERSON_NAME] [PHONE_NUMBER]%" at bounding box center [969, 307] width 217 height 118
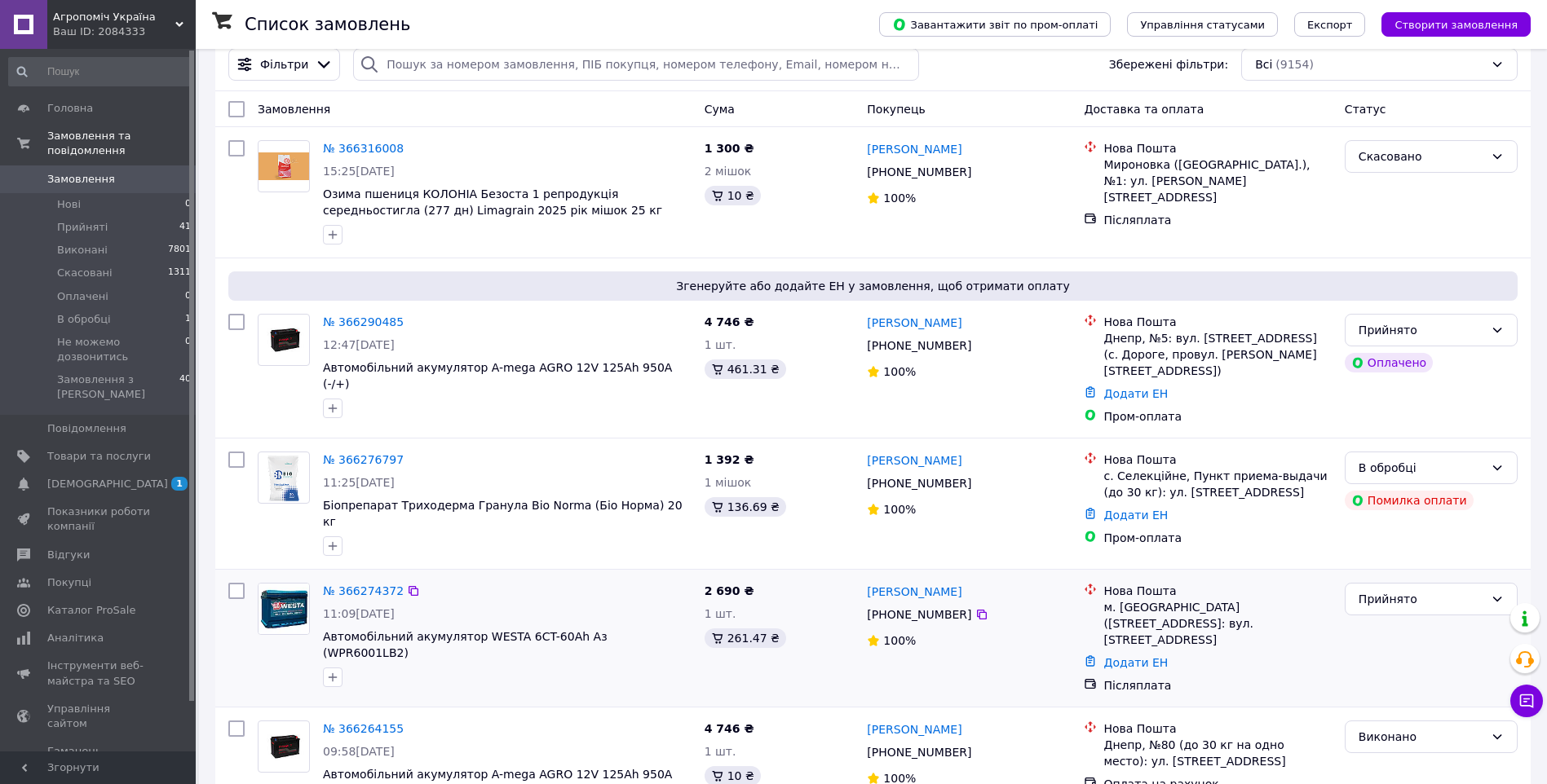
scroll to position [163, 0]
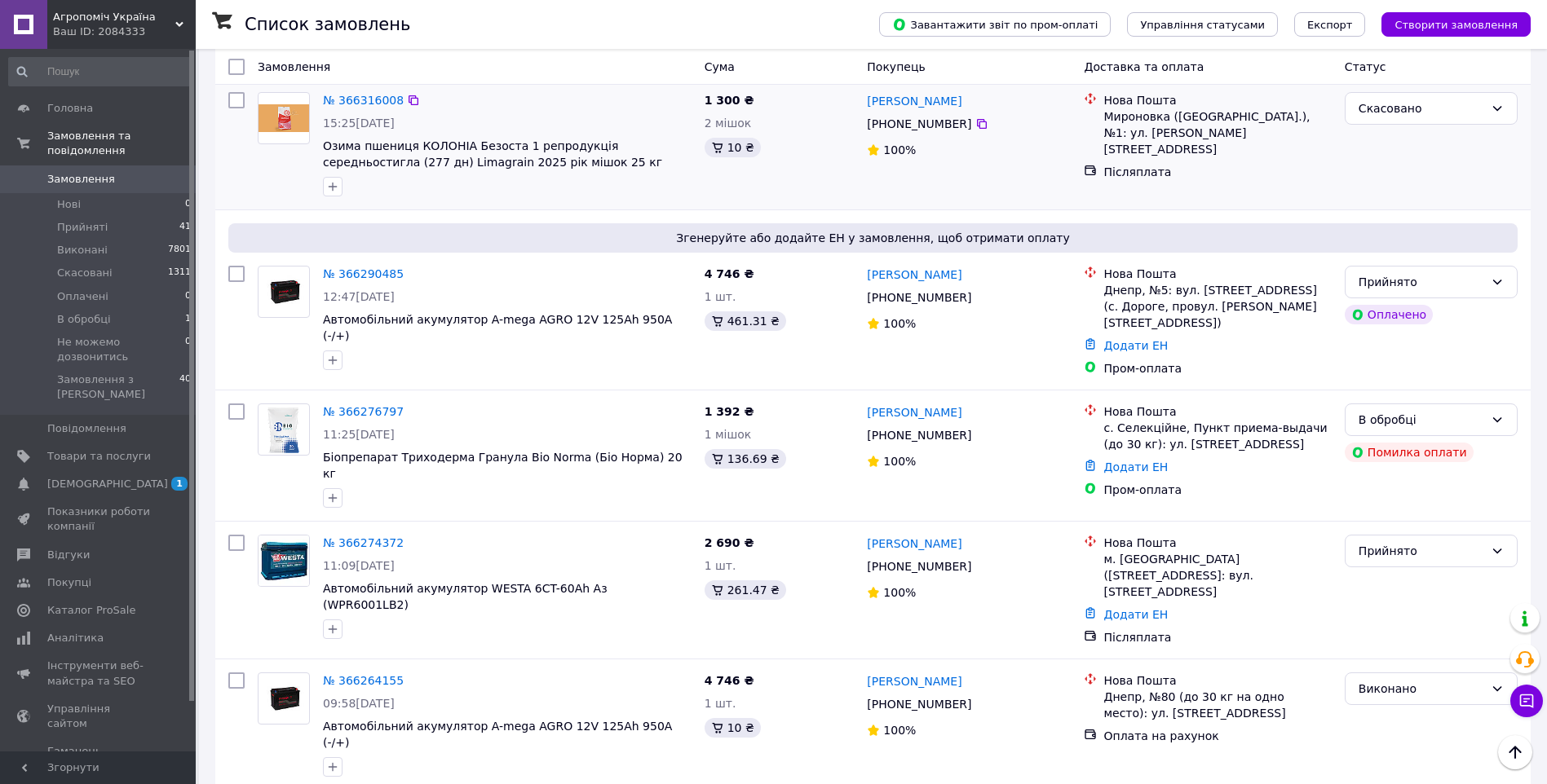
click at [330, 199] on div at bounding box center [332, 186] width 26 height 26
click at [111, 308] on li "В обробці 1" at bounding box center [100, 319] width 201 height 23
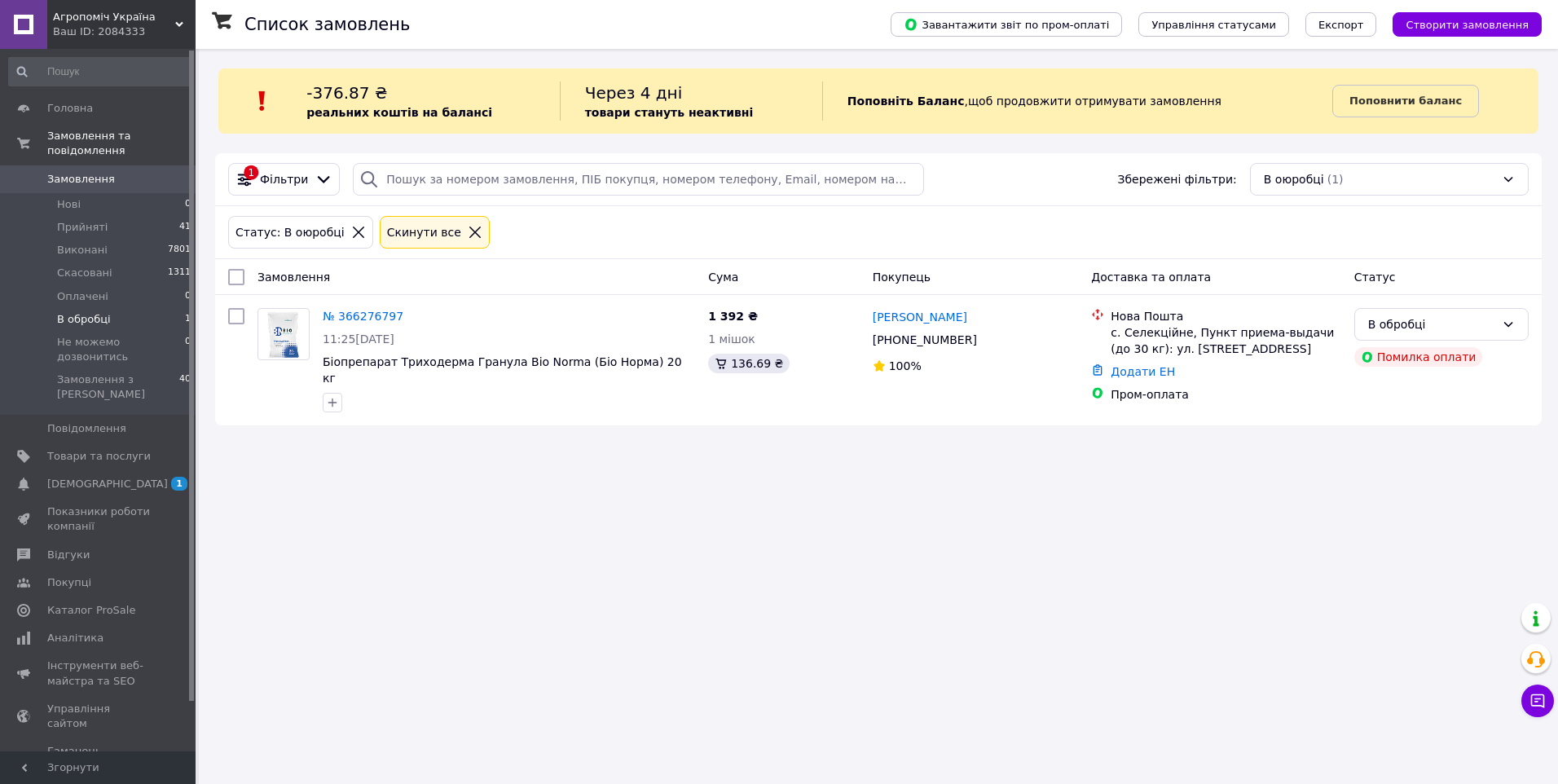
click at [83, 31] on div "Ваш ID: 2084333" at bounding box center [124, 32] width 142 height 15
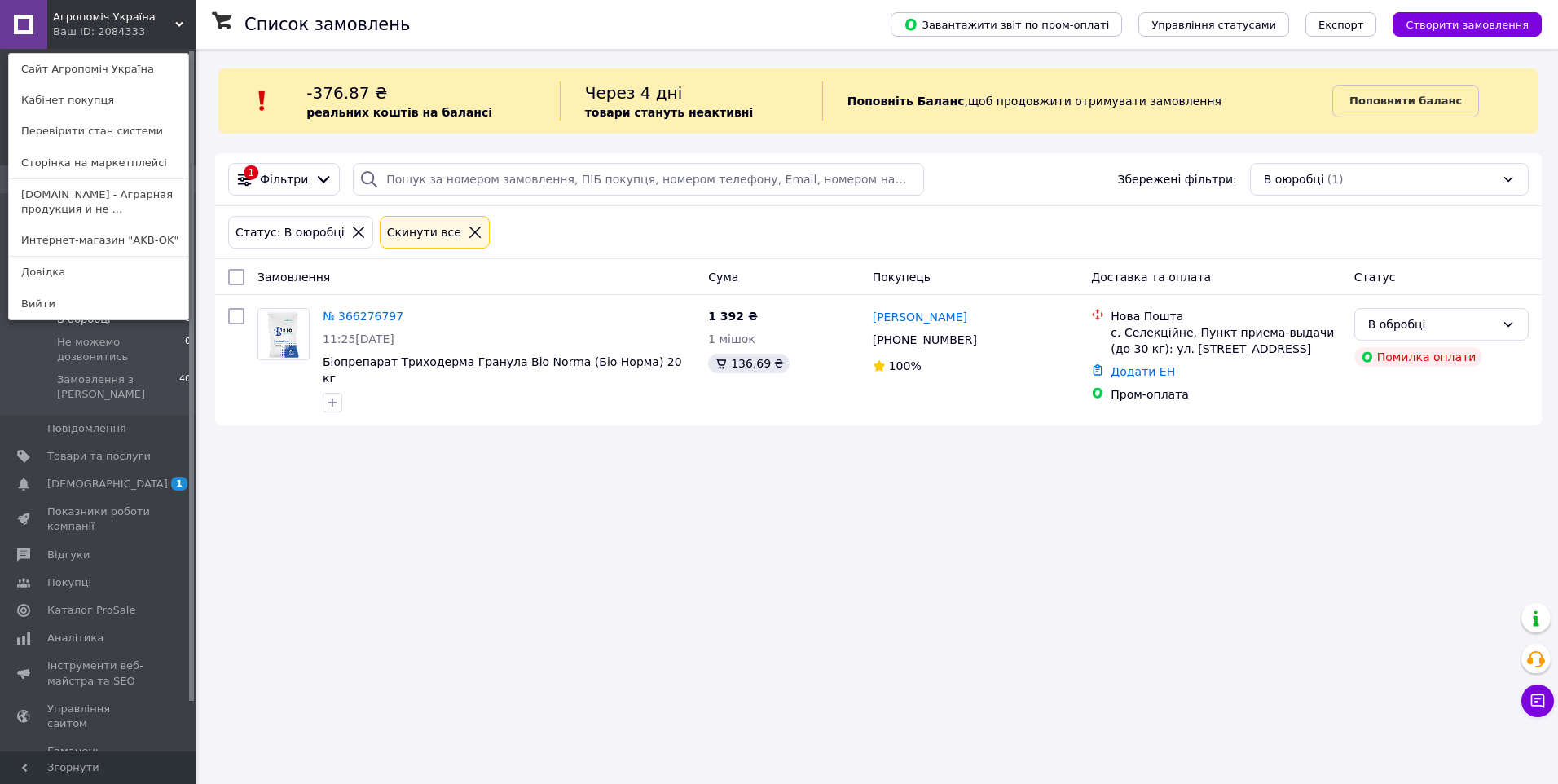
click at [1037, 617] on div "Список замовлень Завантажити звіт по пром-оплаті Управління статусами Експорт С…" at bounding box center [878, 392] width 1359 height 784
click at [119, 24] on span "Агропоміч Україна" at bounding box center [114, 17] width 122 height 15
